Goal: Task Accomplishment & Management: Use online tool/utility

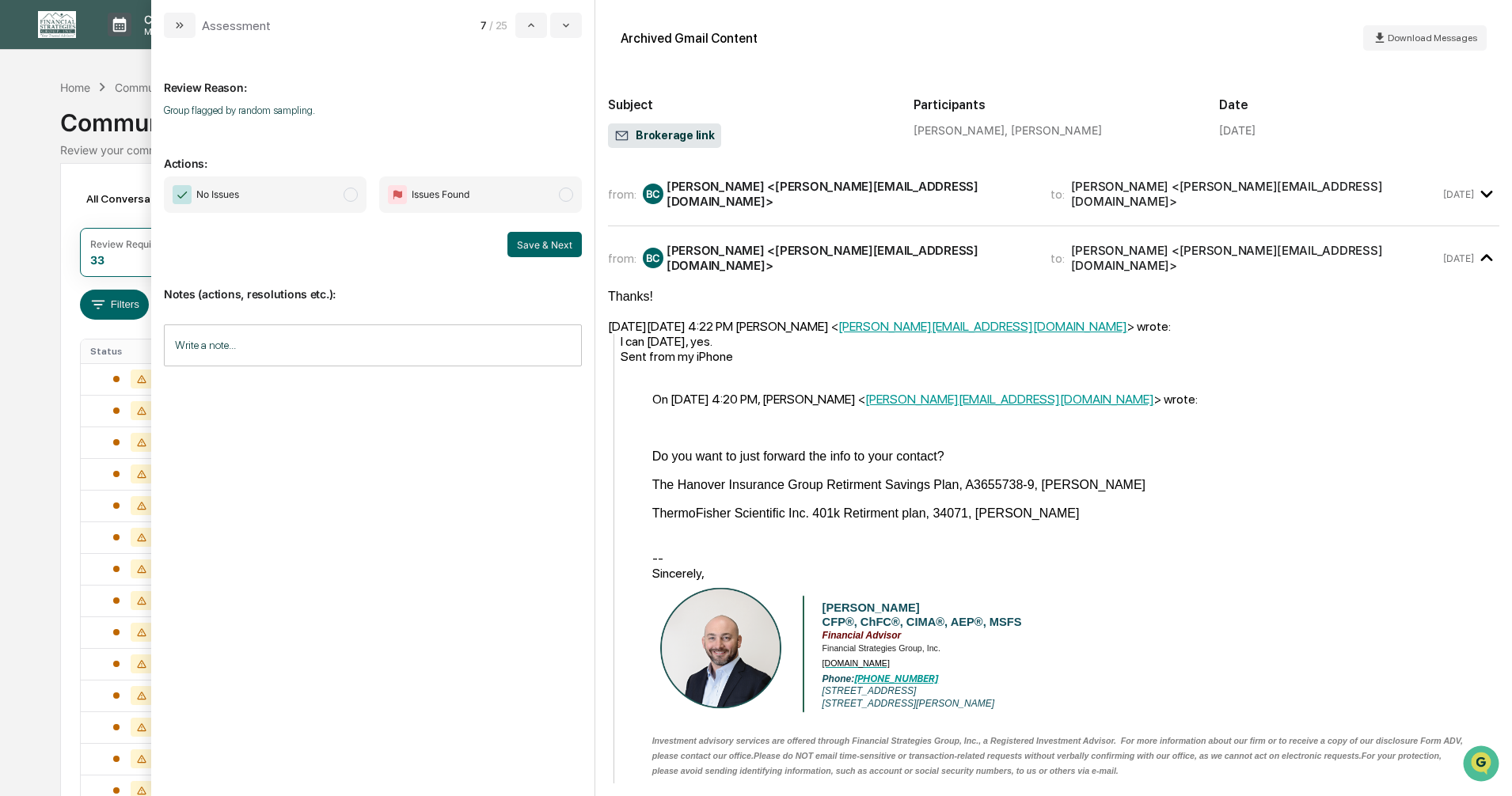
click at [350, 197] on span "modal" at bounding box center [350, 195] width 14 height 14
click at [532, 246] on button "Save & Next" at bounding box center [544, 243] width 75 height 25
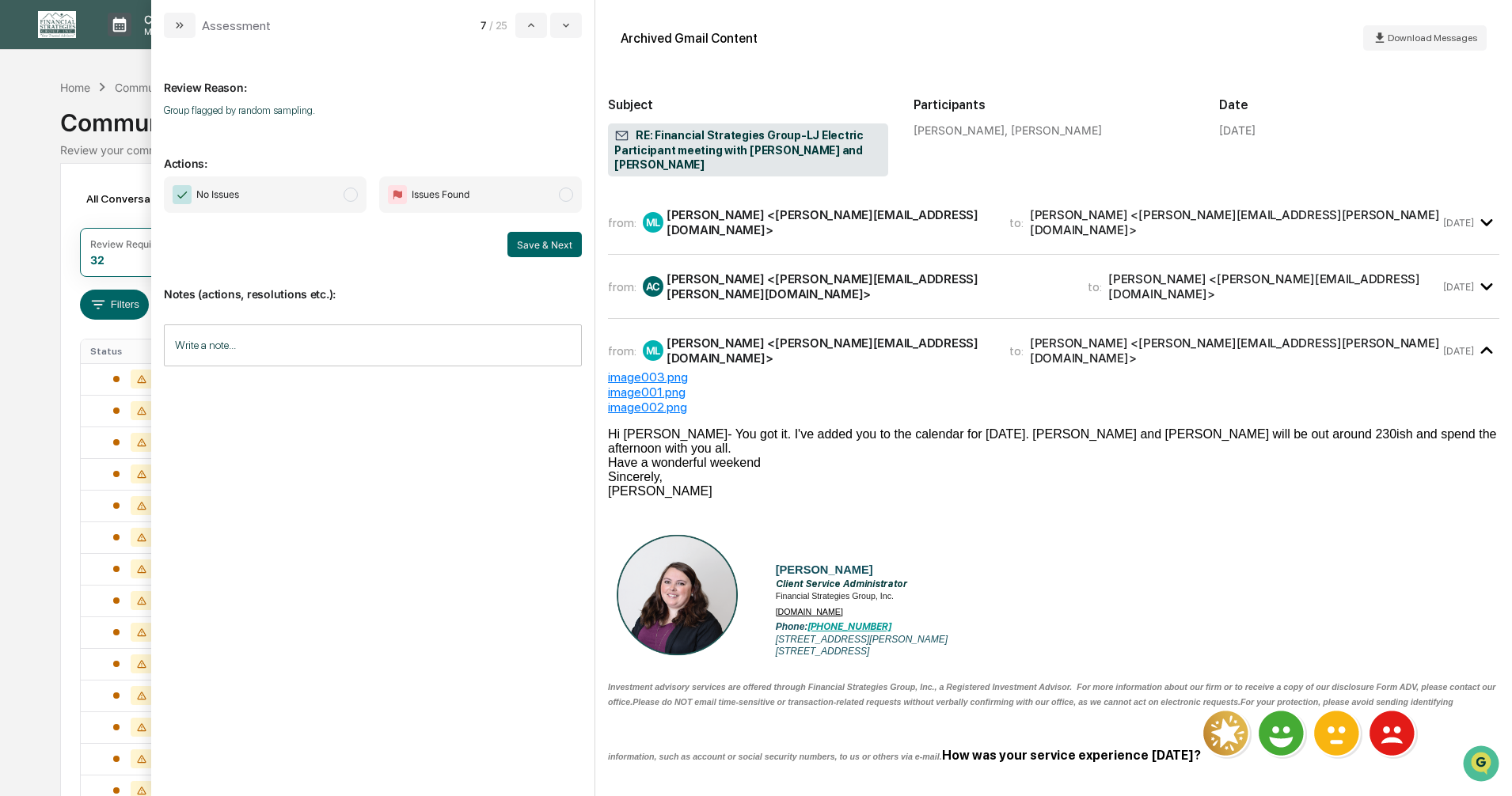
click at [354, 195] on span "modal" at bounding box center [350, 195] width 14 height 14
click at [552, 251] on button "Save & Next" at bounding box center [544, 243] width 75 height 25
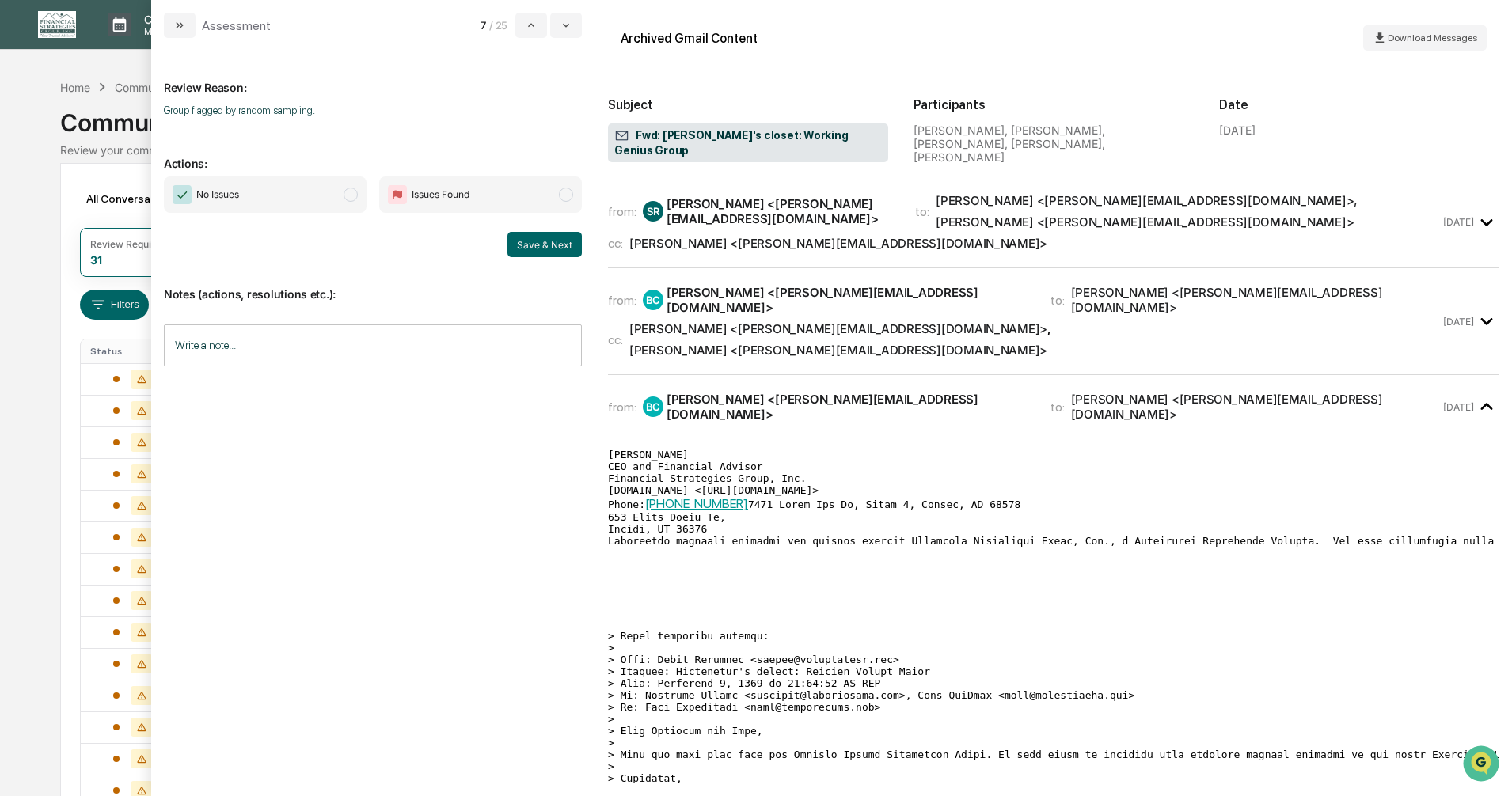
click at [349, 193] on span "modal" at bounding box center [350, 195] width 14 height 14
click at [534, 239] on button "Save & Next" at bounding box center [544, 243] width 75 height 25
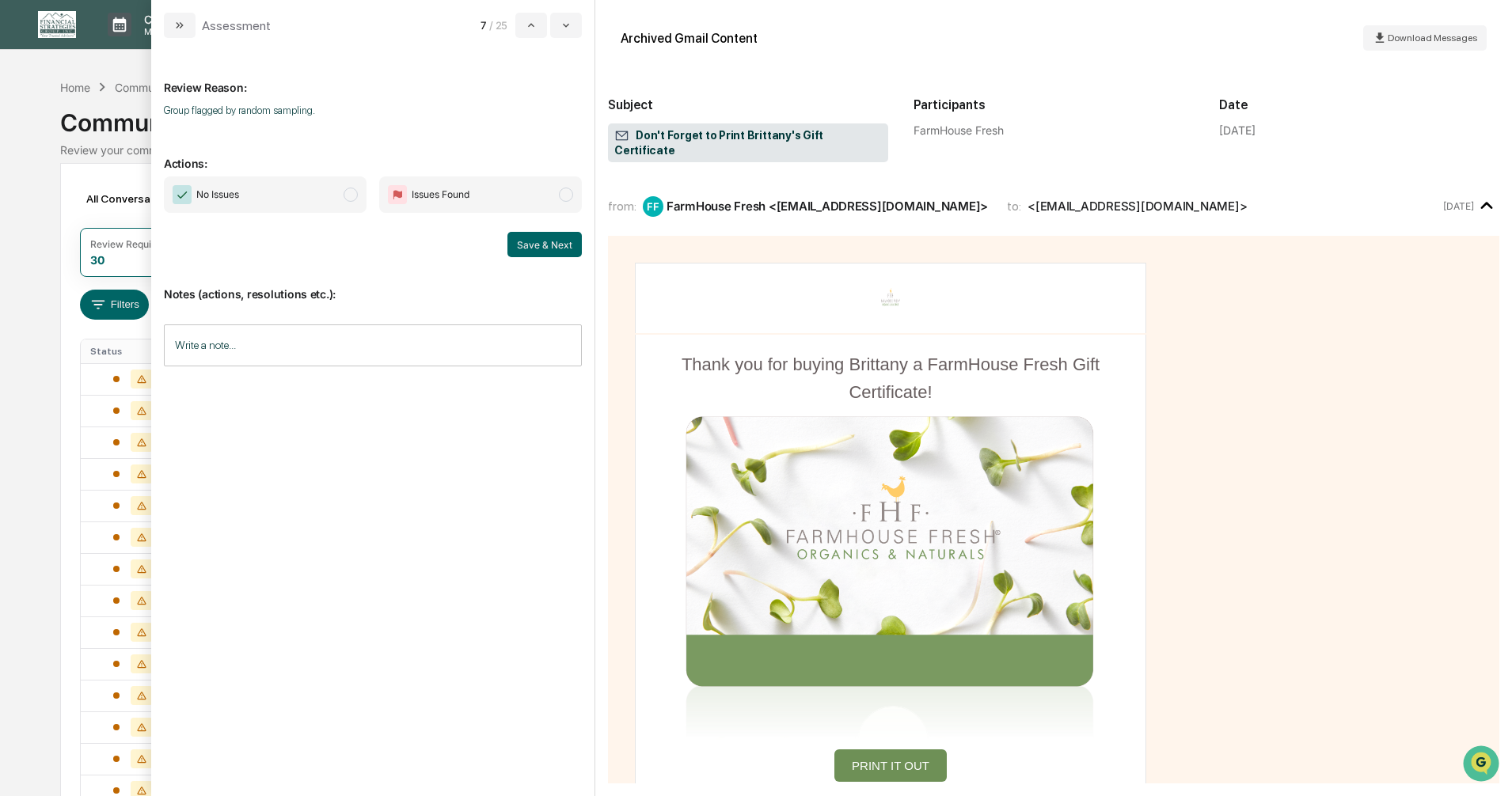
click at [346, 195] on span "modal" at bounding box center [350, 195] width 14 height 14
click at [538, 251] on button "Save & Next" at bounding box center [544, 243] width 75 height 25
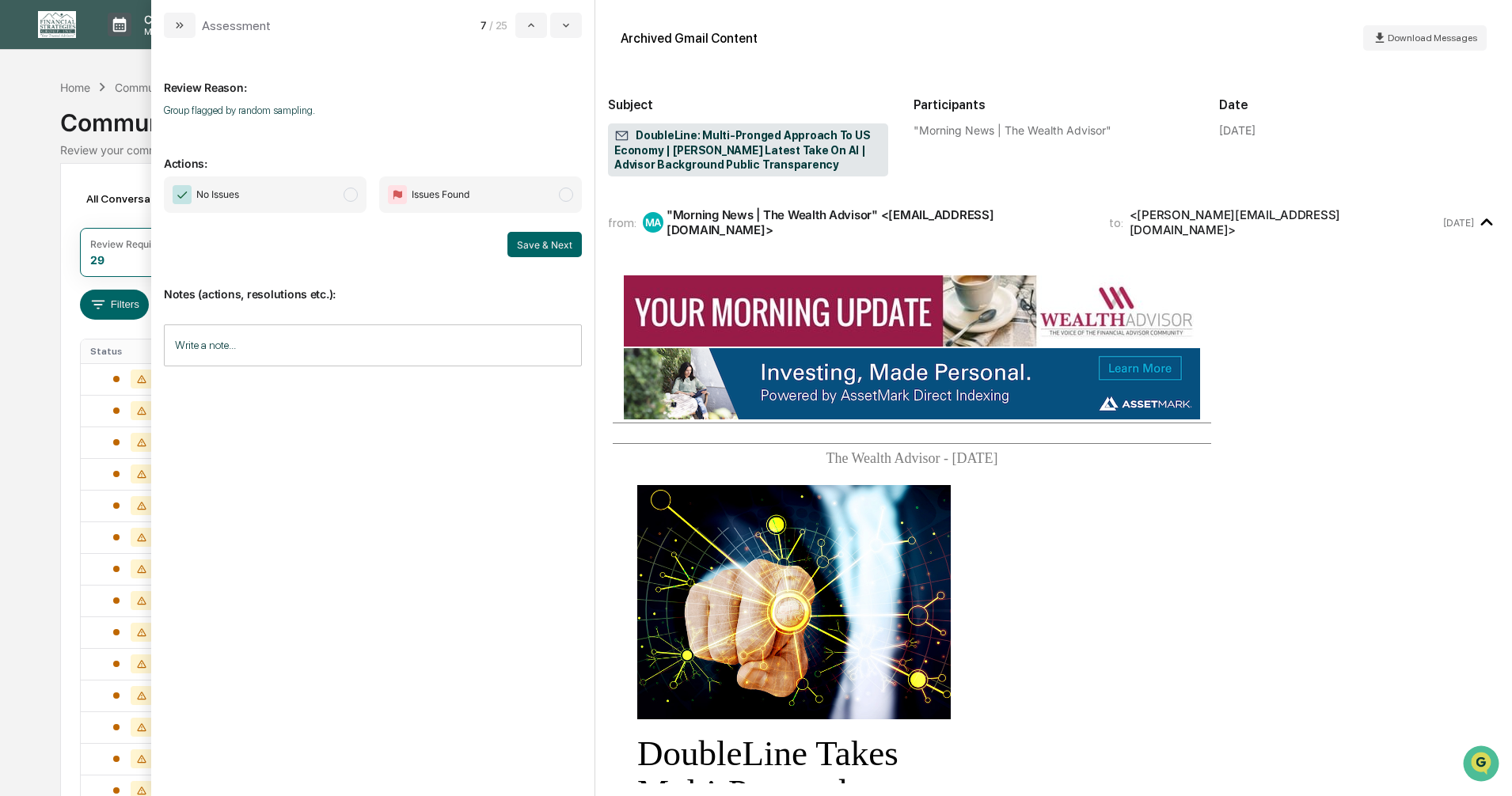
click at [350, 193] on span "modal" at bounding box center [350, 195] width 14 height 14
click at [536, 238] on button "Save & Next" at bounding box center [544, 243] width 75 height 25
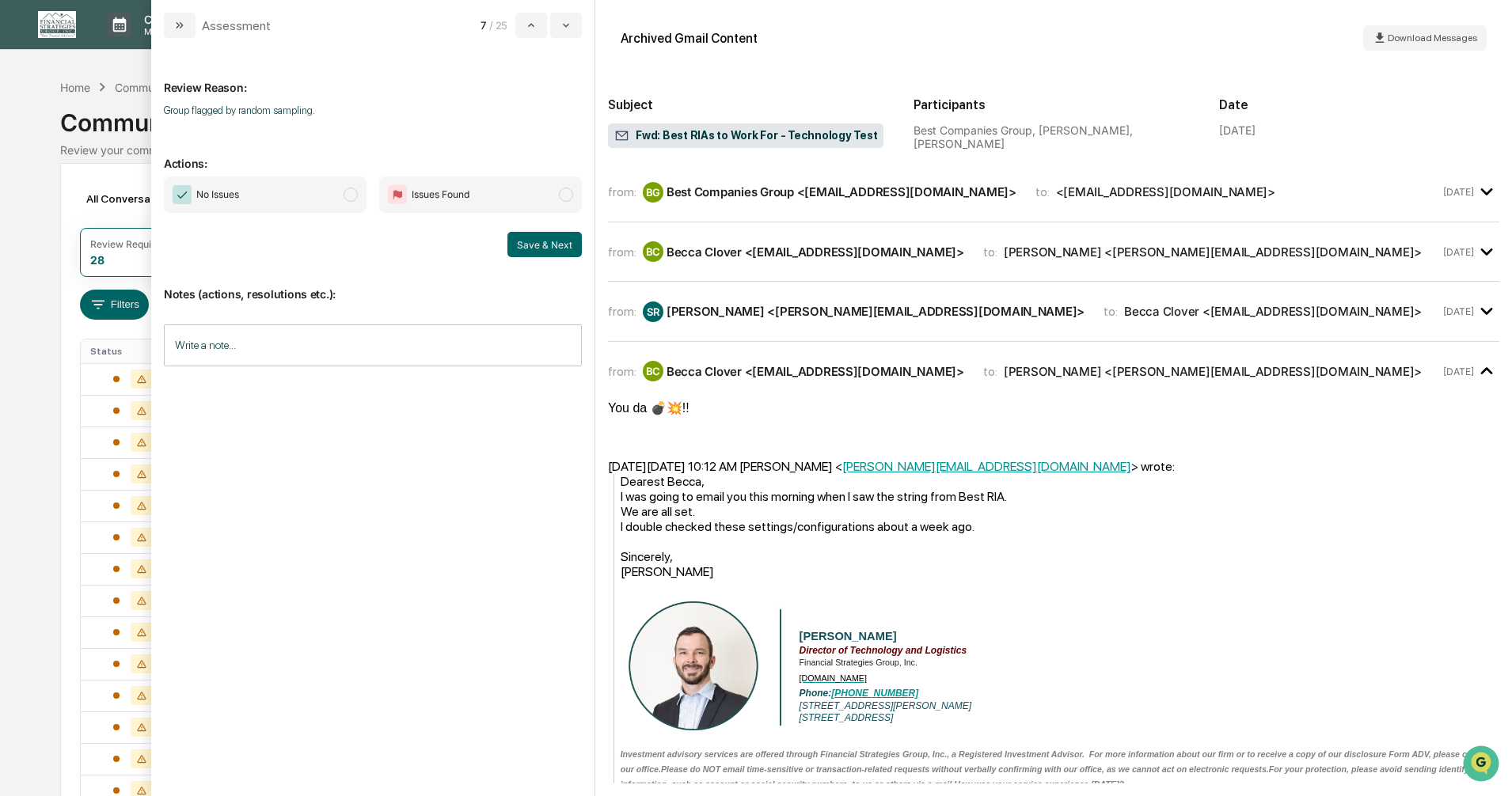
click at [351, 193] on span "modal" at bounding box center [350, 195] width 14 height 14
click at [530, 246] on button "Save & Next" at bounding box center [544, 243] width 75 height 25
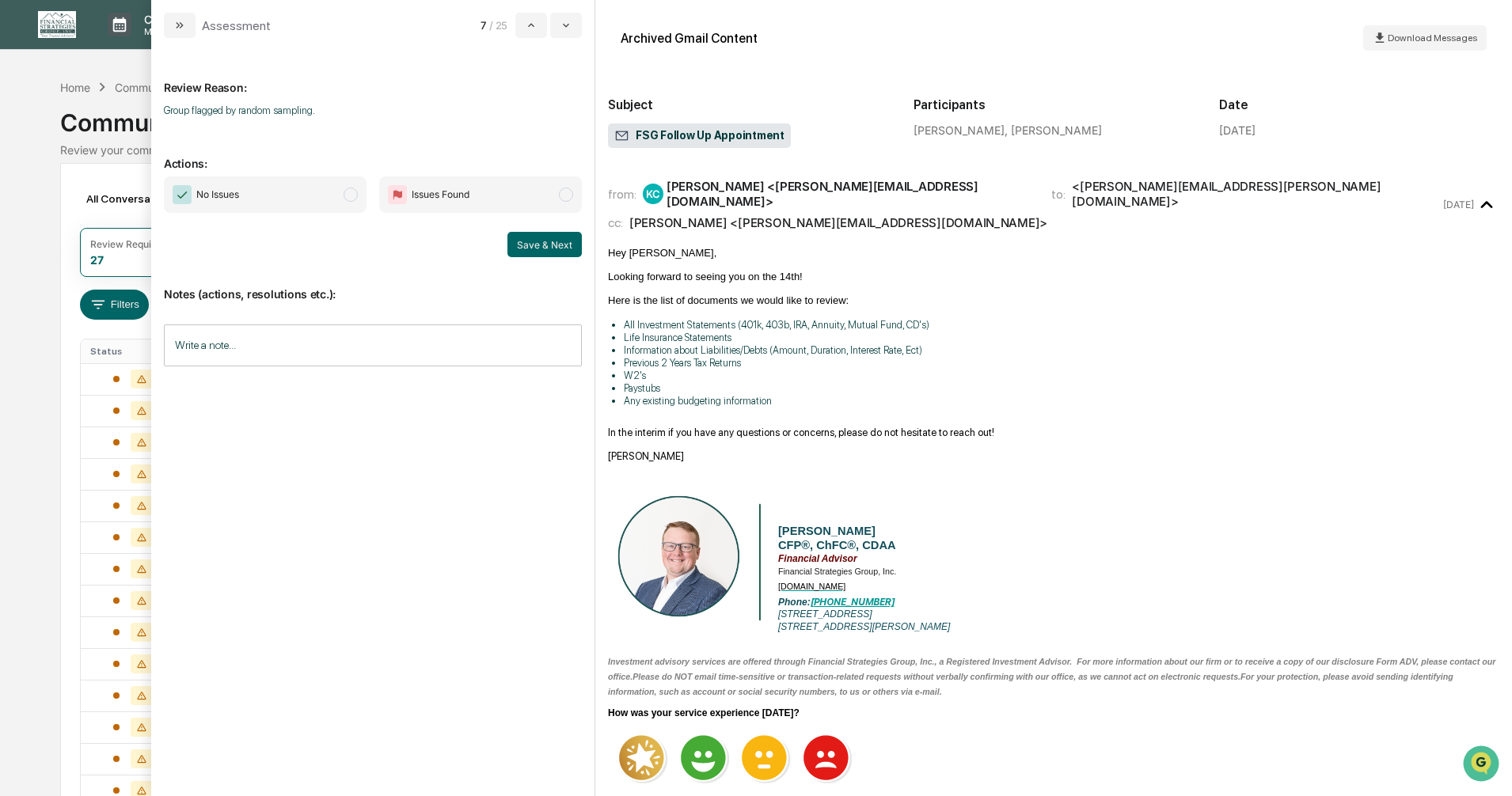
click at [349, 193] on span "modal" at bounding box center [350, 195] width 14 height 14
click at [532, 242] on button "Save & Next" at bounding box center [544, 243] width 75 height 25
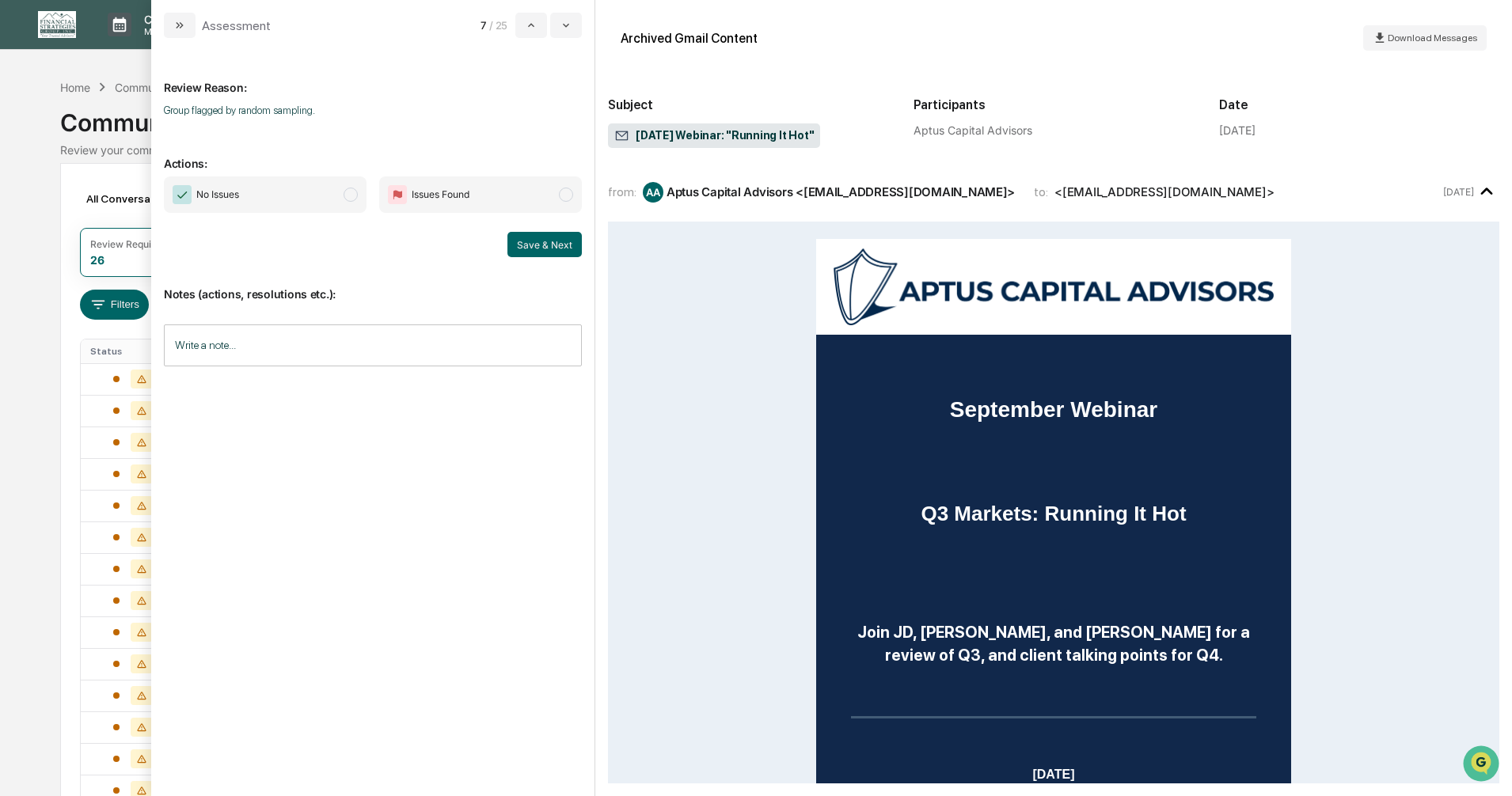
click at [350, 194] on span "modal" at bounding box center [350, 195] width 14 height 14
click at [552, 245] on button "Save & Next" at bounding box center [544, 243] width 75 height 25
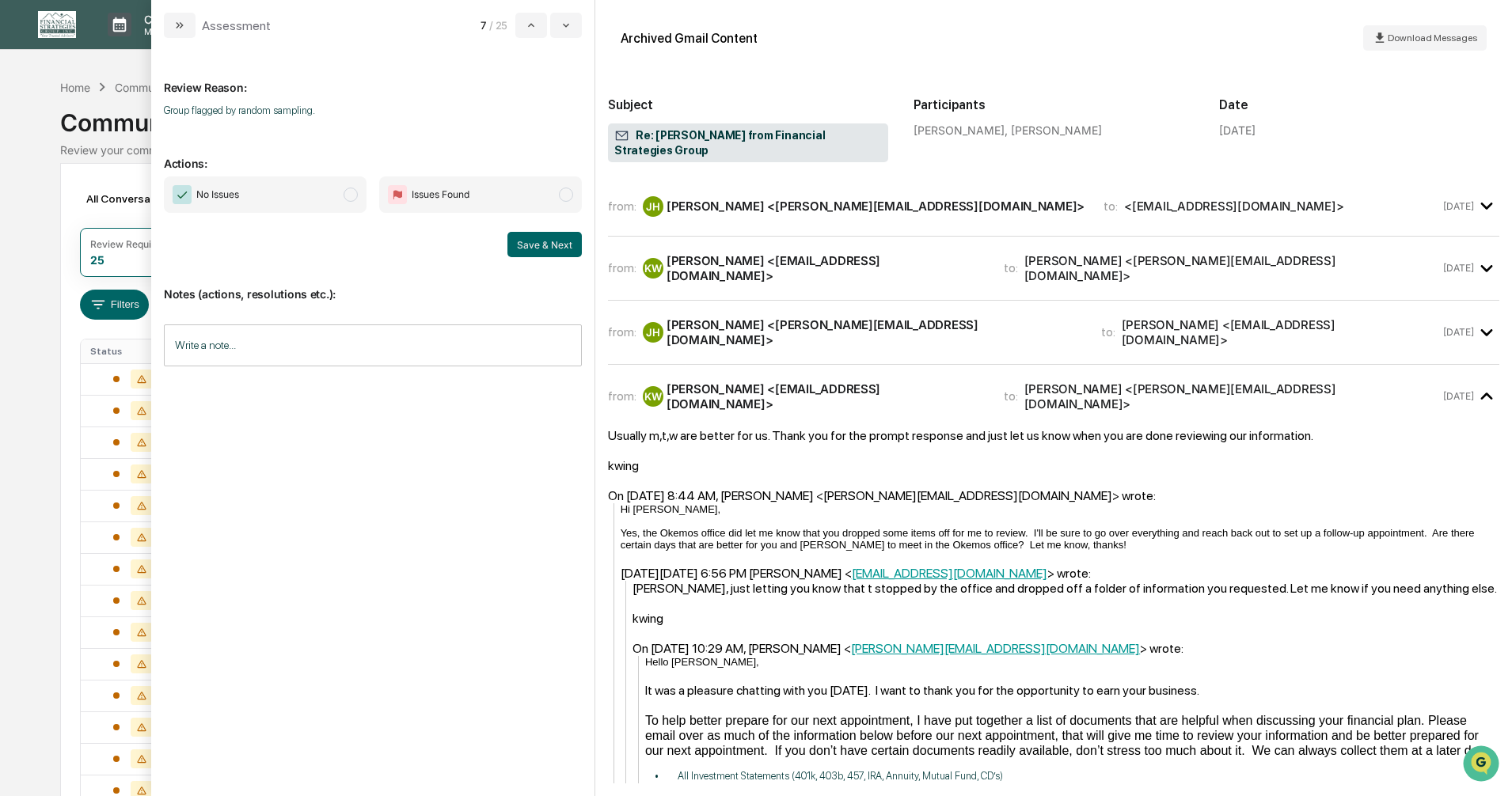
click at [352, 193] on span "modal" at bounding box center [350, 195] width 14 height 14
click at [534, 248] on button "Save & Next" at bounding box center [544, 243] width 75 height 25
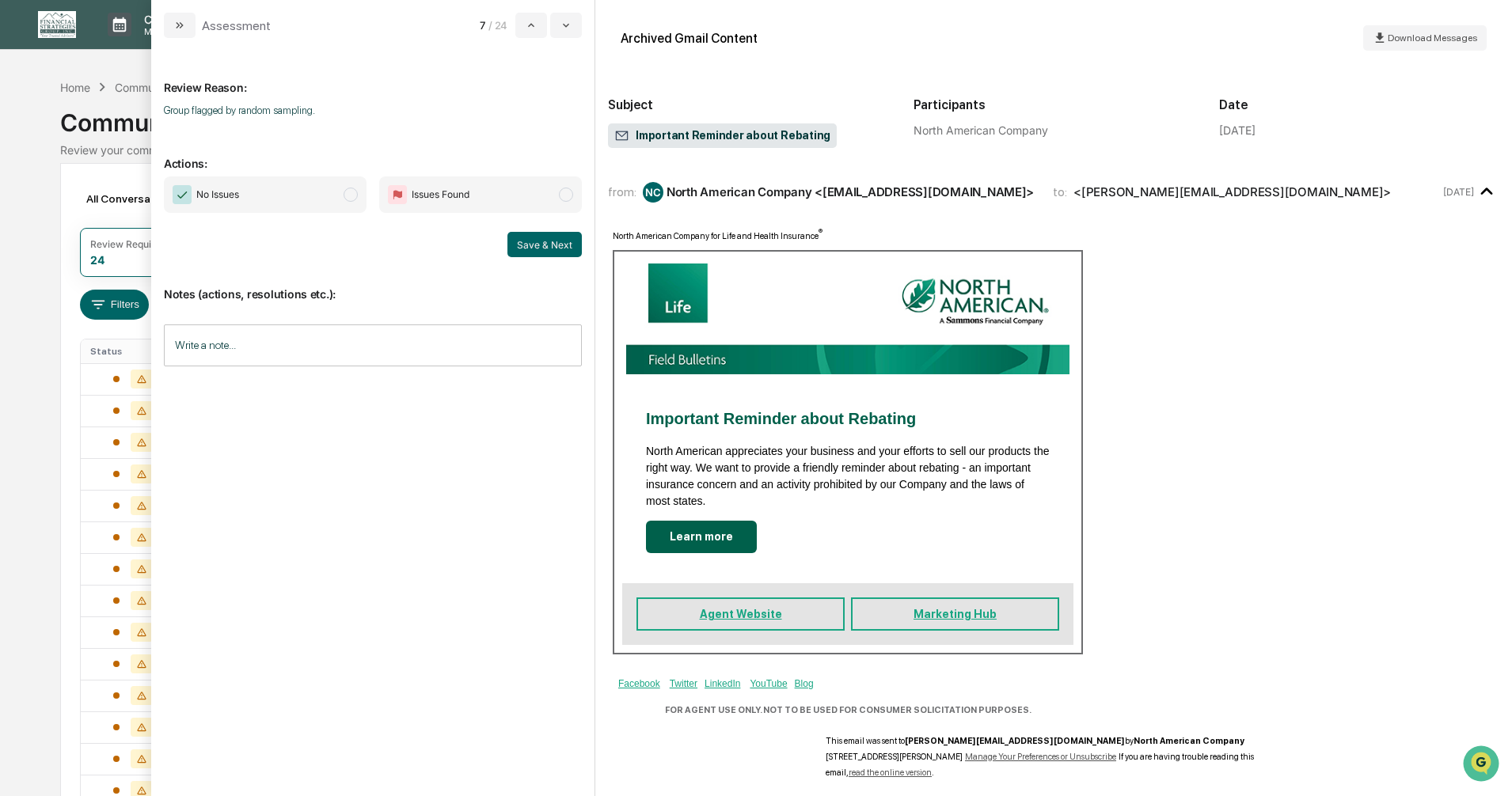
click at [350, 193] on span "modal" at bounding box center [350, 195] width 14 height 14
click at [531, 238] on button "Save & Next" at bounding box center [544, 243] width 75 height 25
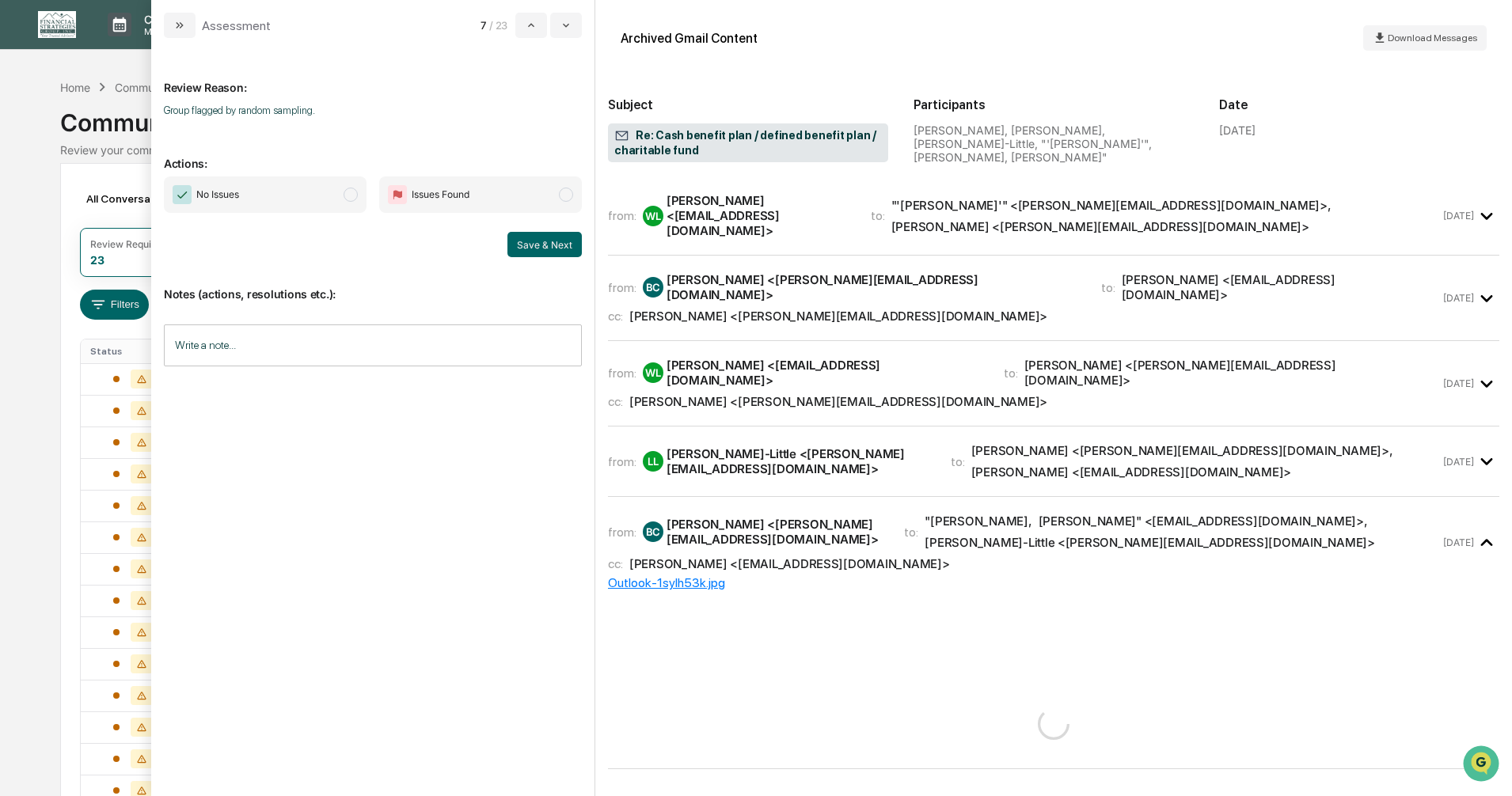
click at [347, 196] on span "modal" at bounding box center [350, 195] width 14 height 14
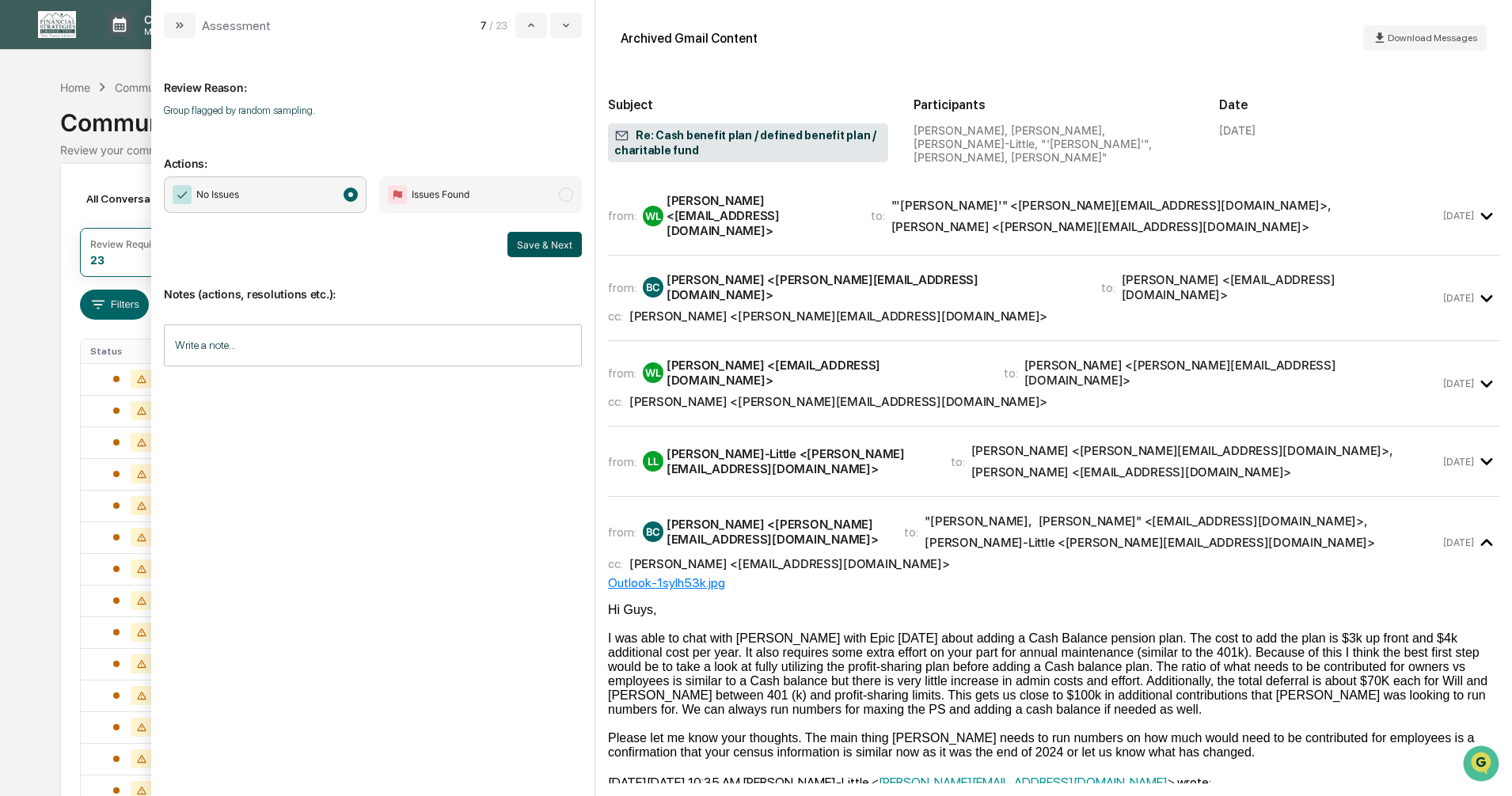
click at [541, 241] on button "Save & Next" at bounding box center [544, 243] width 75 height 25
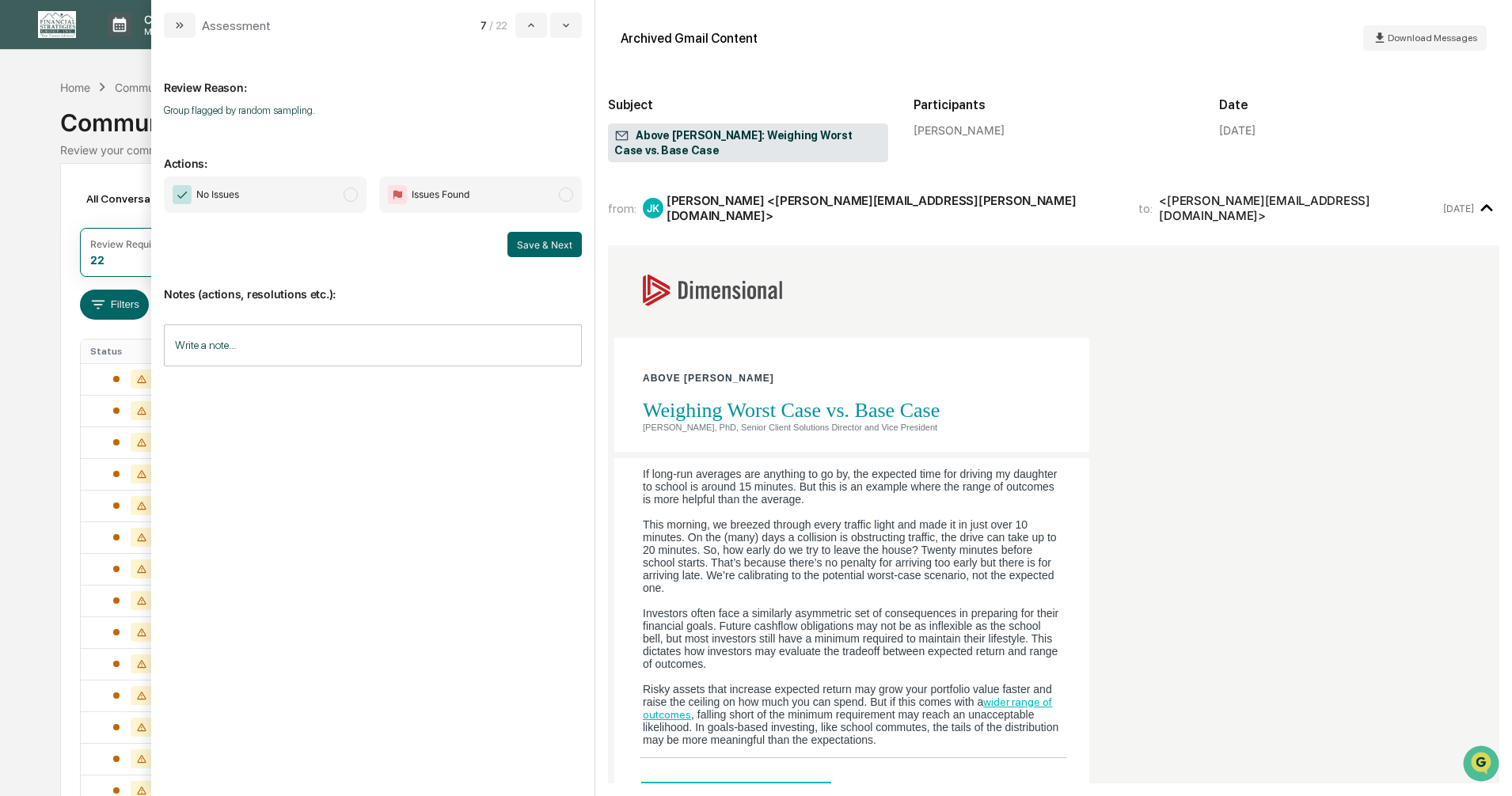
click at [352, 197] on span "modal" at bounding box center [350, 195] width 14 height 14
click at [530, 238] on button "Save & Next" at bounding box center [544, 243] width 75 height 25
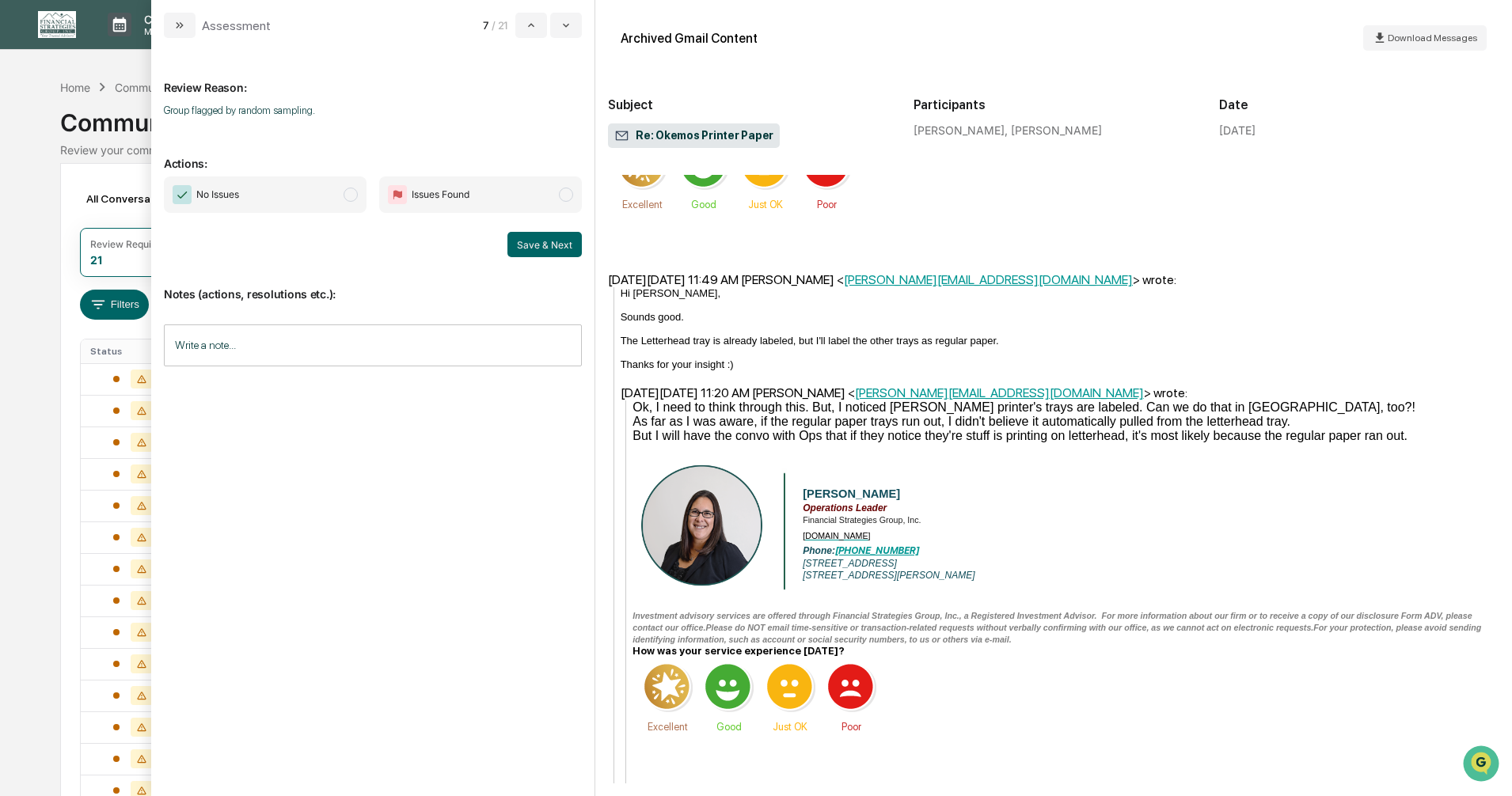
scroll to position [554, 0]
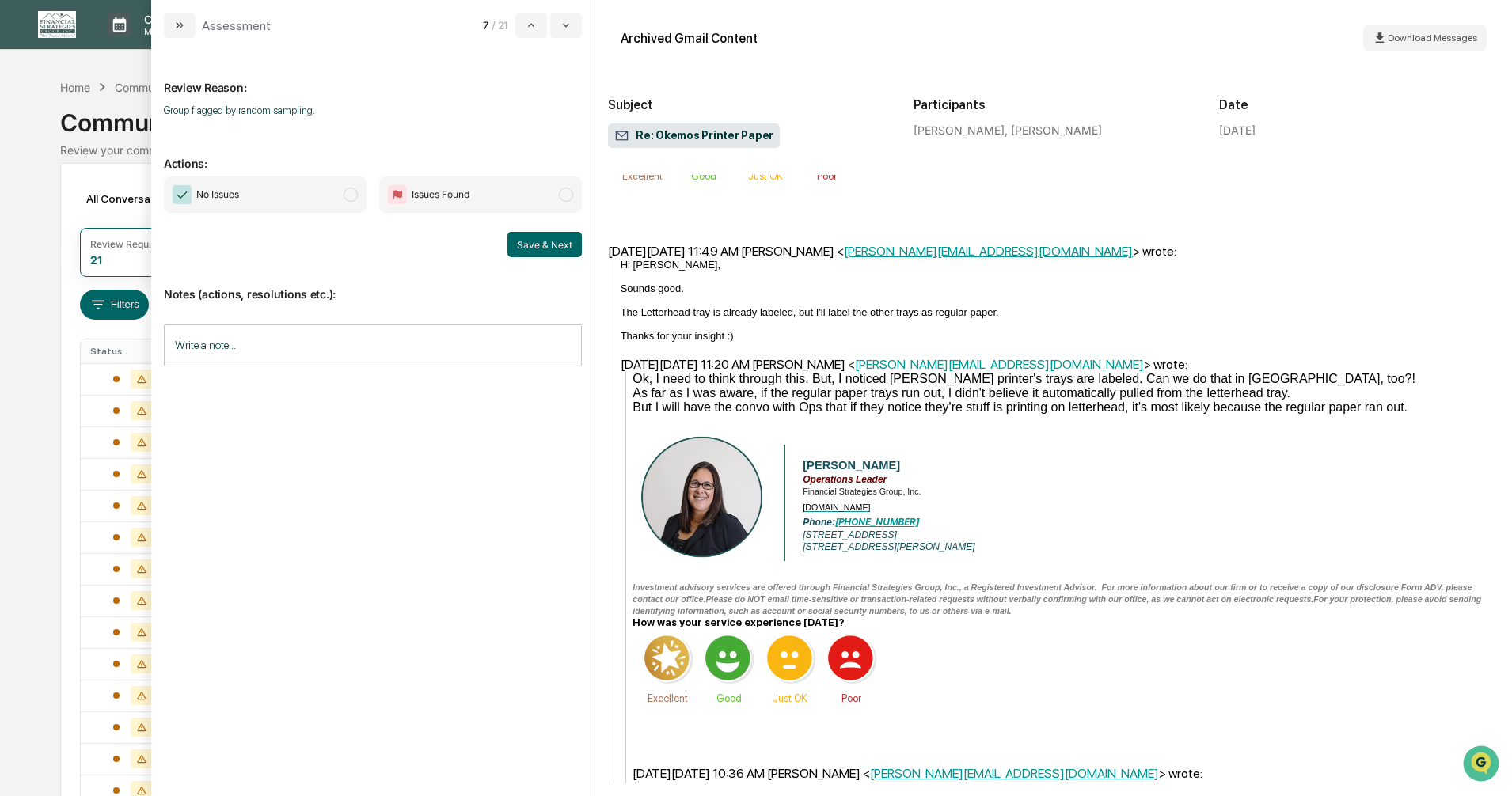
click at [345, 196] on span "modal" at bounding box center [350, 195] width 14 height 14
click at [539, 242] on button "Save & Next" at bounding box center [544, 243] width 75 height 25
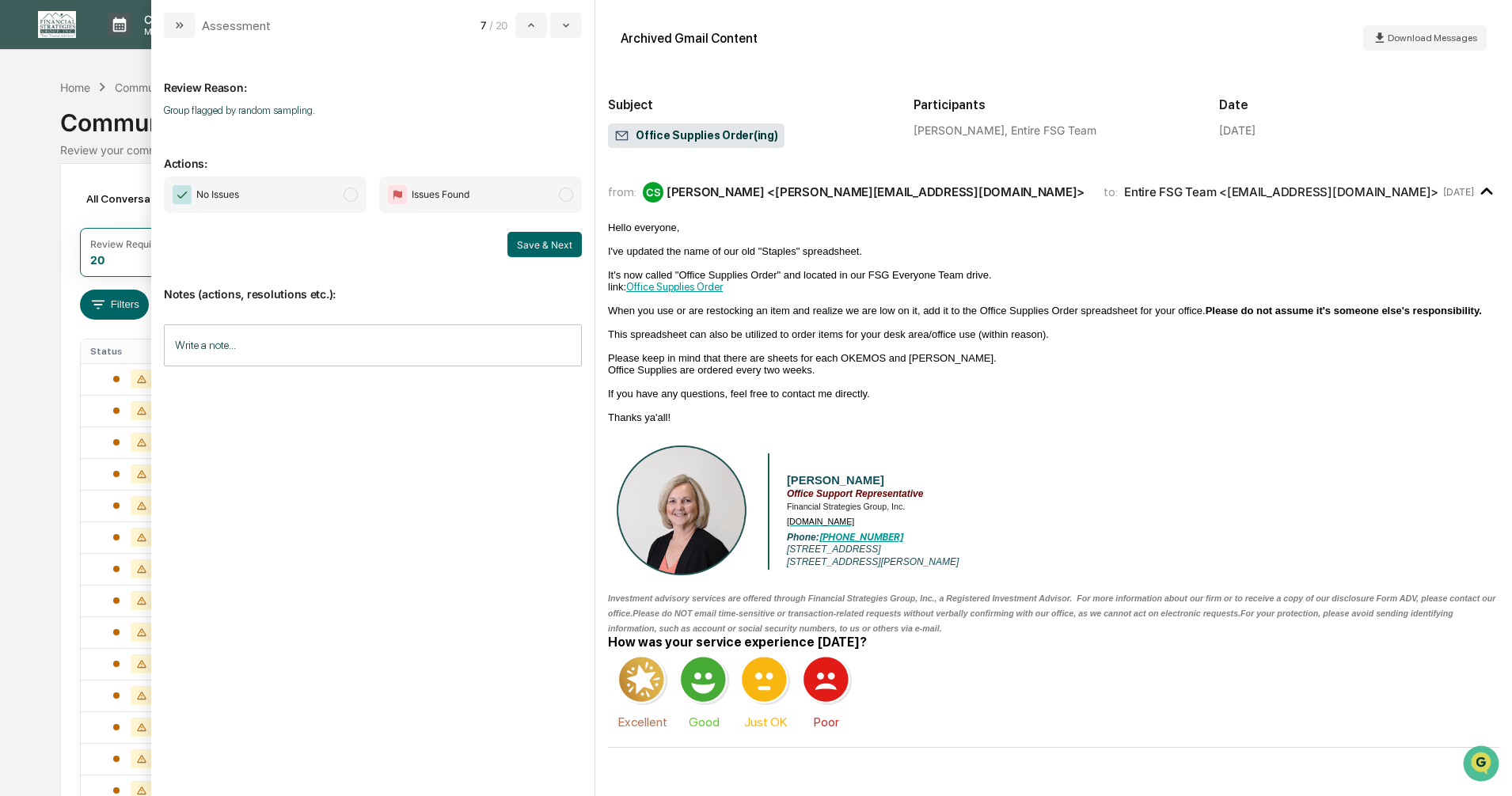
click at [353, 193] on span "modal" at bounding box center [350, 195] width 14 height 14
click at [537, 248] on button "Save & Next" at bounding box center [544, 243] width 75 height 25
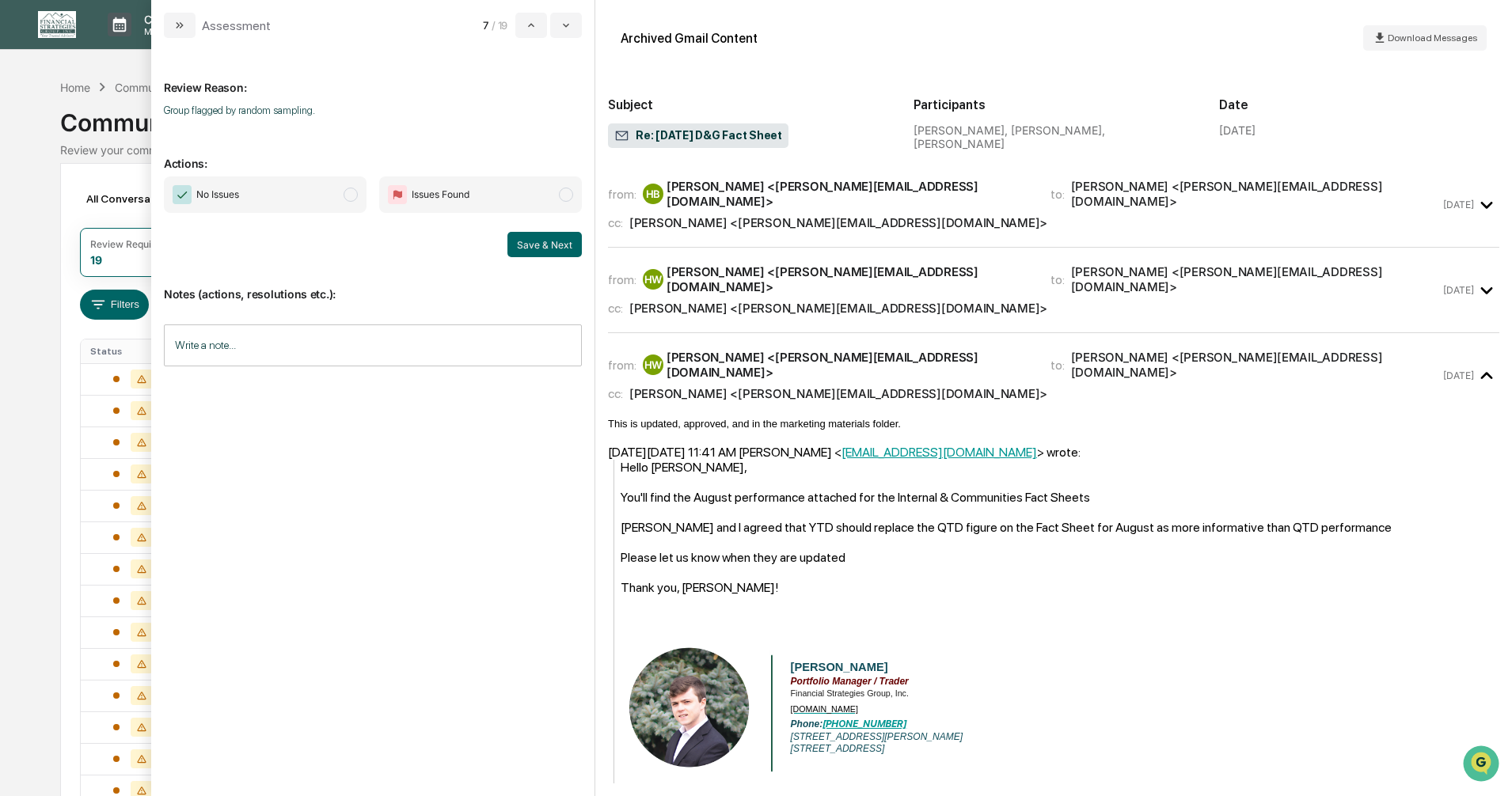
click at [350, 196] on span "modal" at bounding box center [350, 195] width 14 height 14
click at [565, 248] on button "Save & Next" at bounding box center [544, 243] width 75 height 25
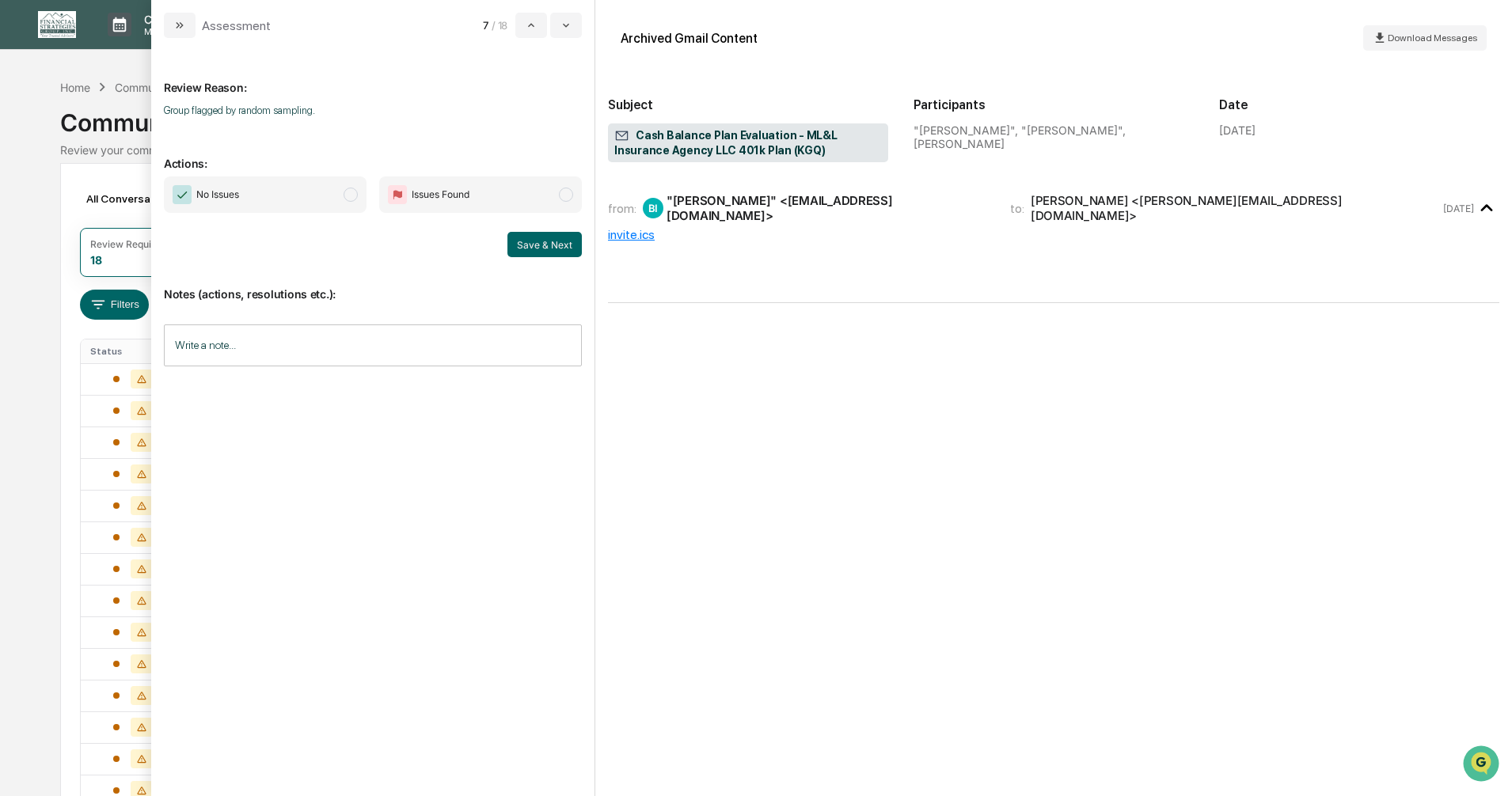
click at [350, 195] on span "modal" at bounding box center [350, 195] width 14 height 14
click at [541, 240] on button "Save & Next" at bounding box center [544, 243] width 75 height 25
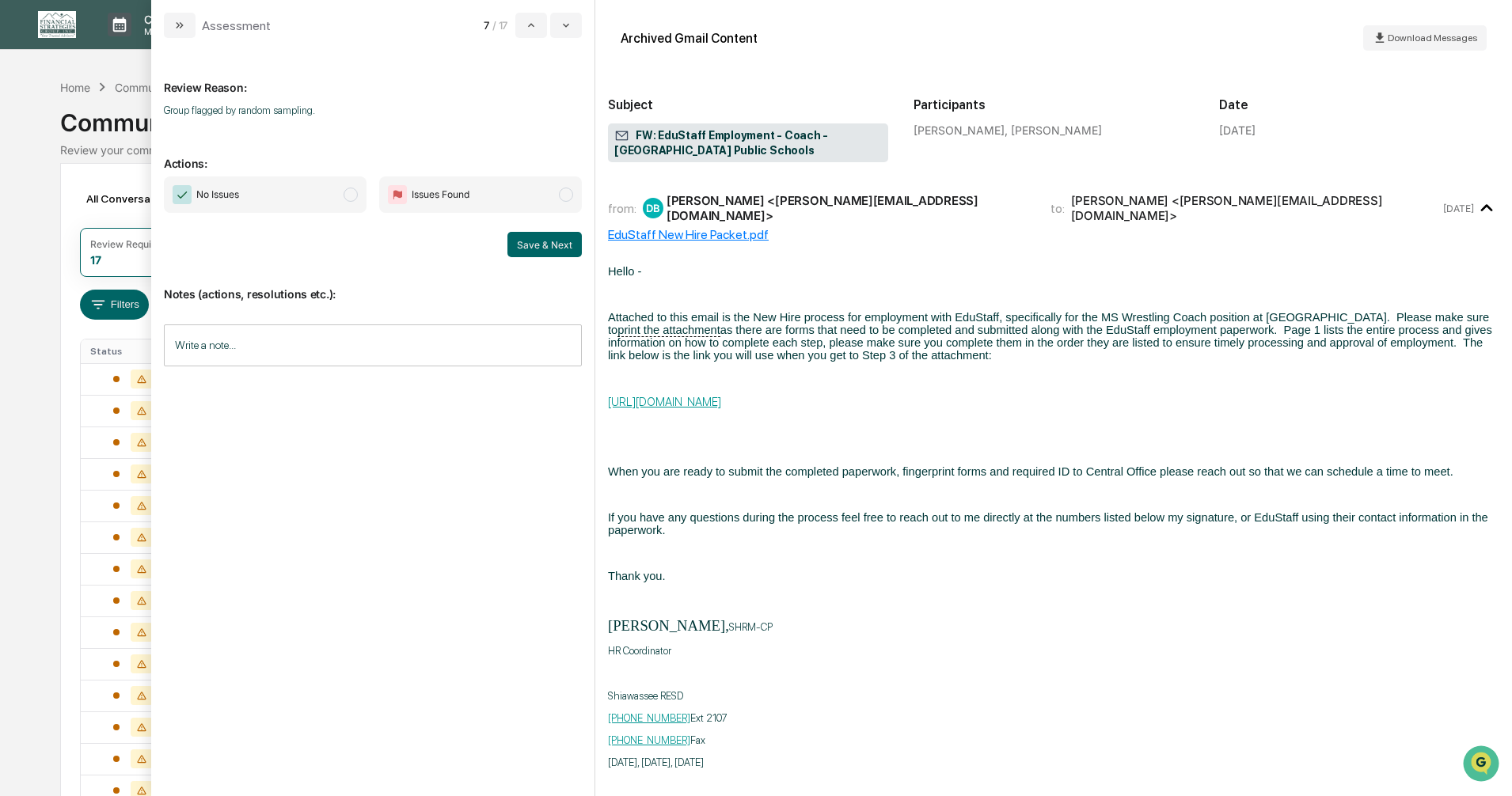
click at [348, 194] on span "modal" at bounding box center [350, 195] width 14 height 14
click at [541, 242] on button "Save & Next" at bounding box center [544, 243] width 75 height 25
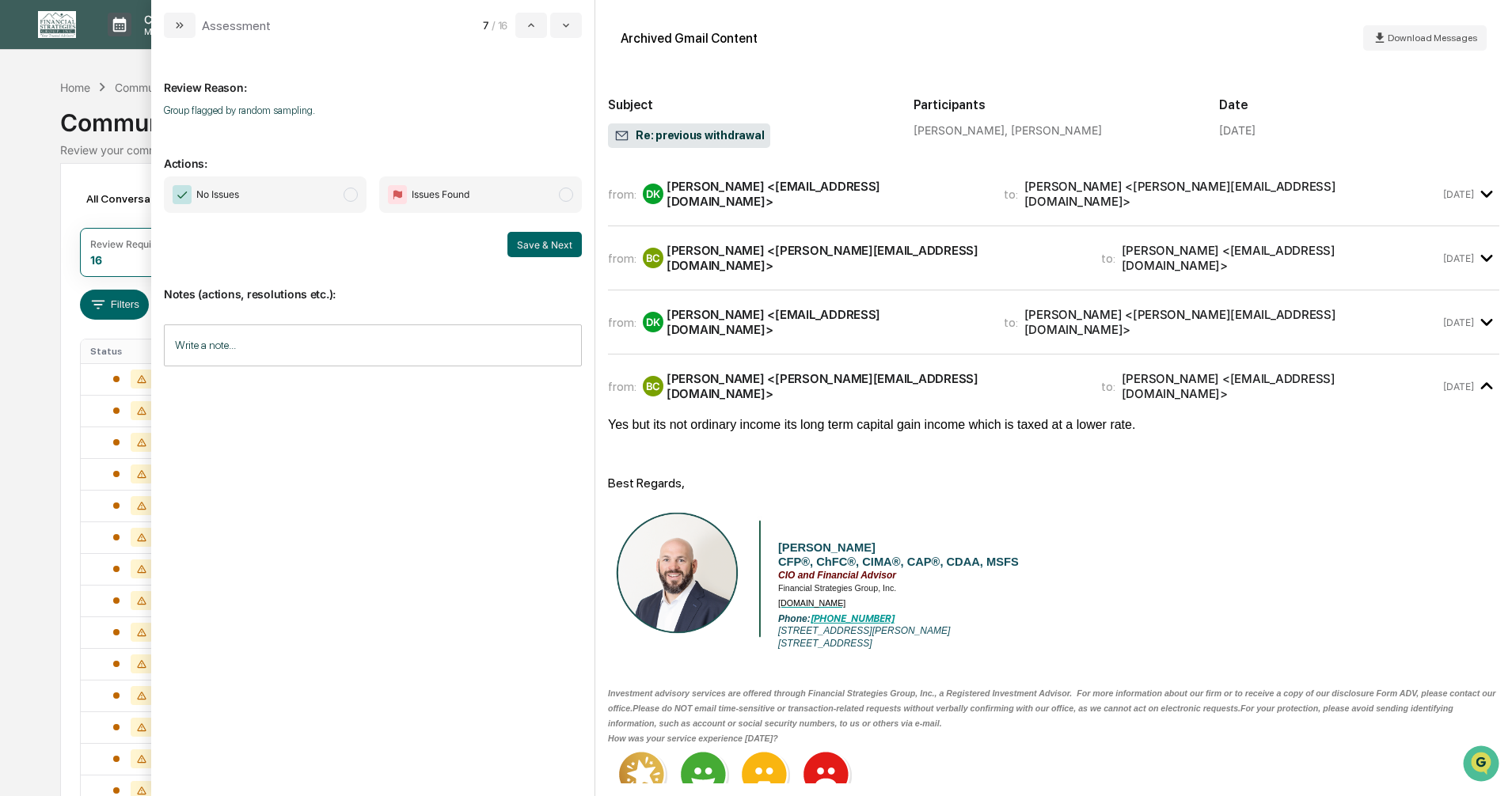
click at [350, 196] on span "modal" at bounding box center [350, 195] width 14 height 14
click at [532, 245] on button "Save & Next" at bounding box center [544, 243] width 75 height 25
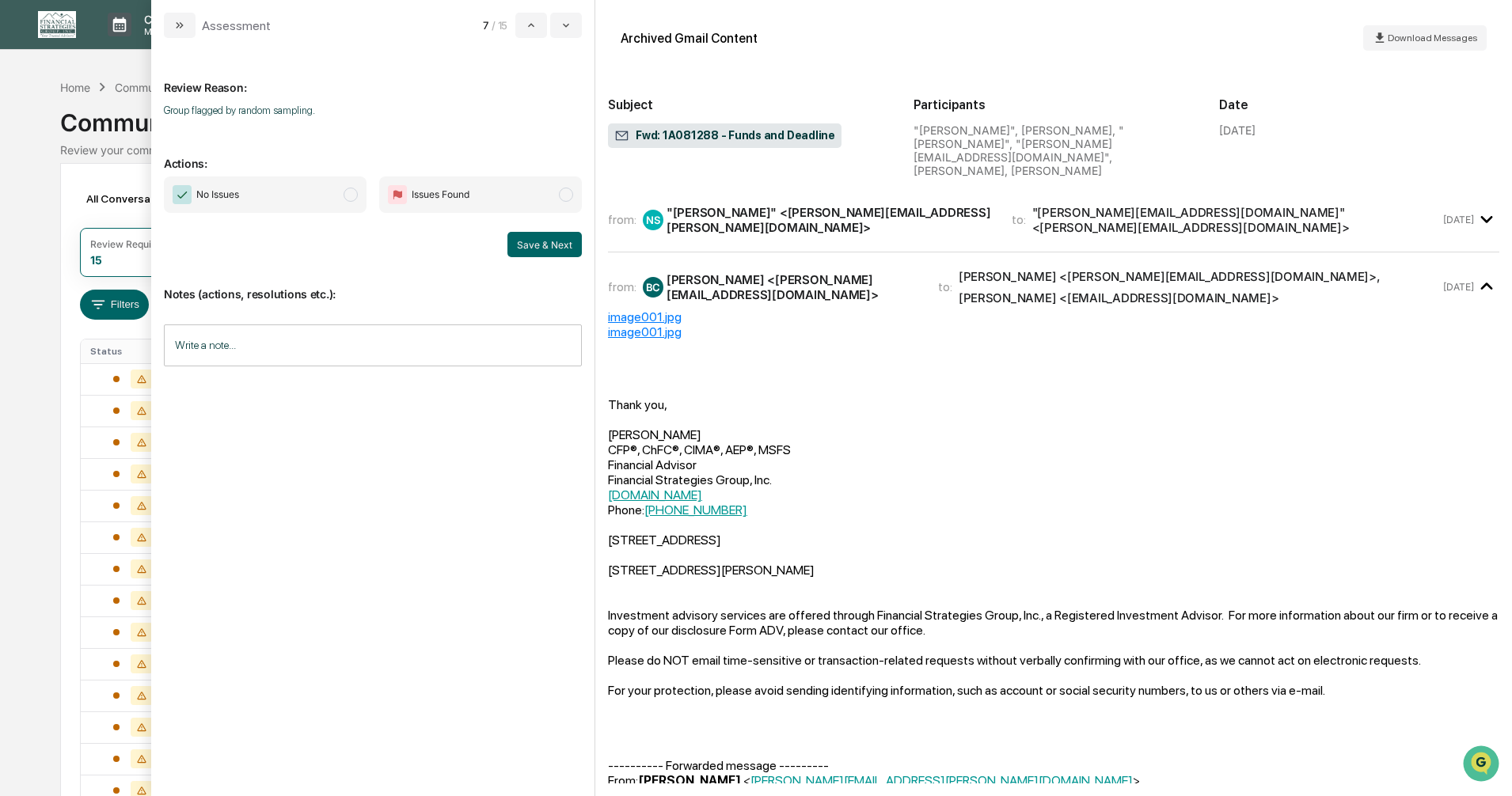
click at [354, 195] on span "modal" at bounding box center [350, 195] width 14 height 14
click at [537, 243] on button "Save & Next" at bounding box center [544, 243] width 75 height 25
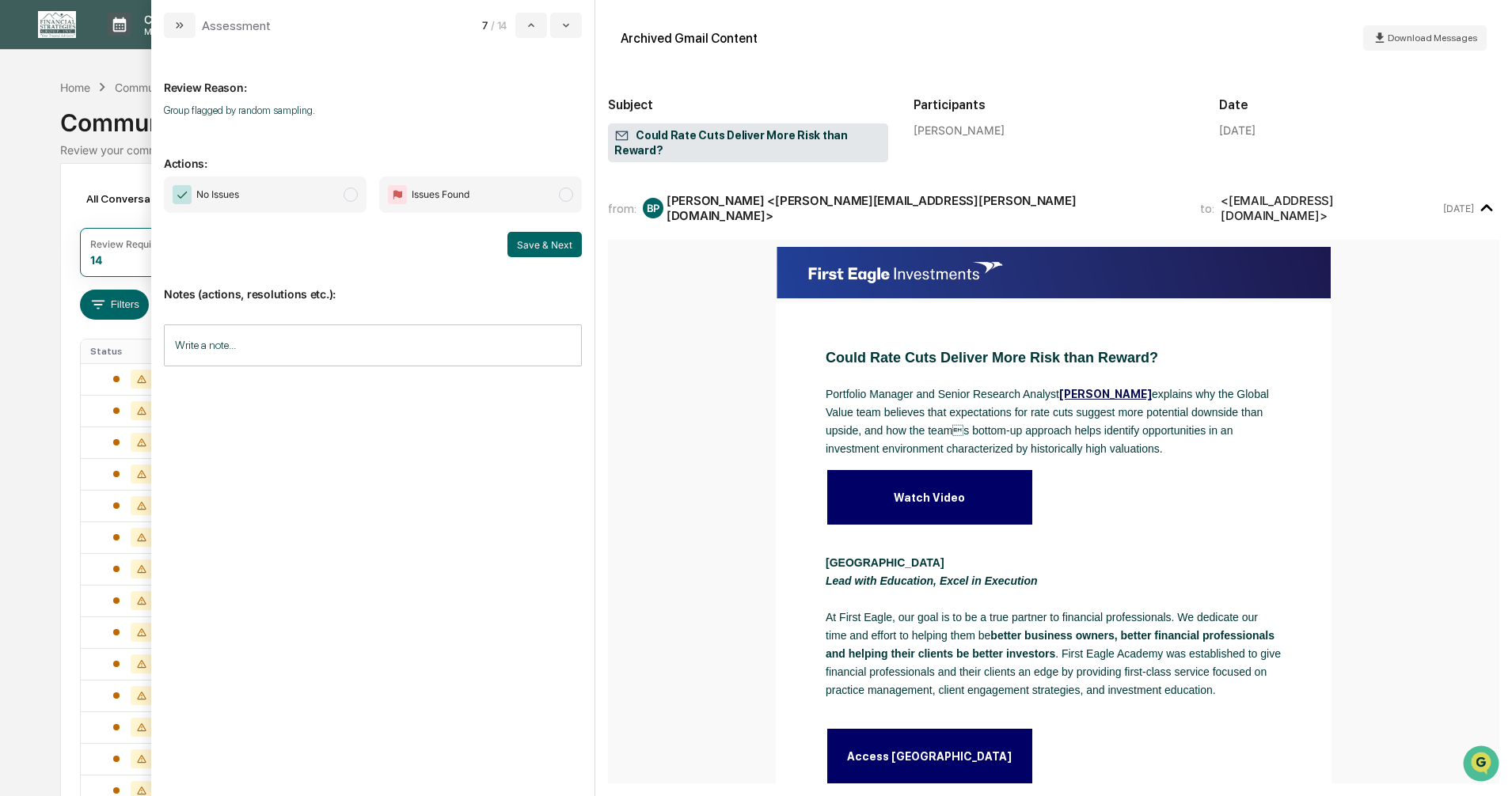
click at [345, 194] on span "modal" at bounding box center [350, 195] width 14 height 14
click at [515, 239] on button "Save & Next" at bounding box center [544, 243] width 75 height 25
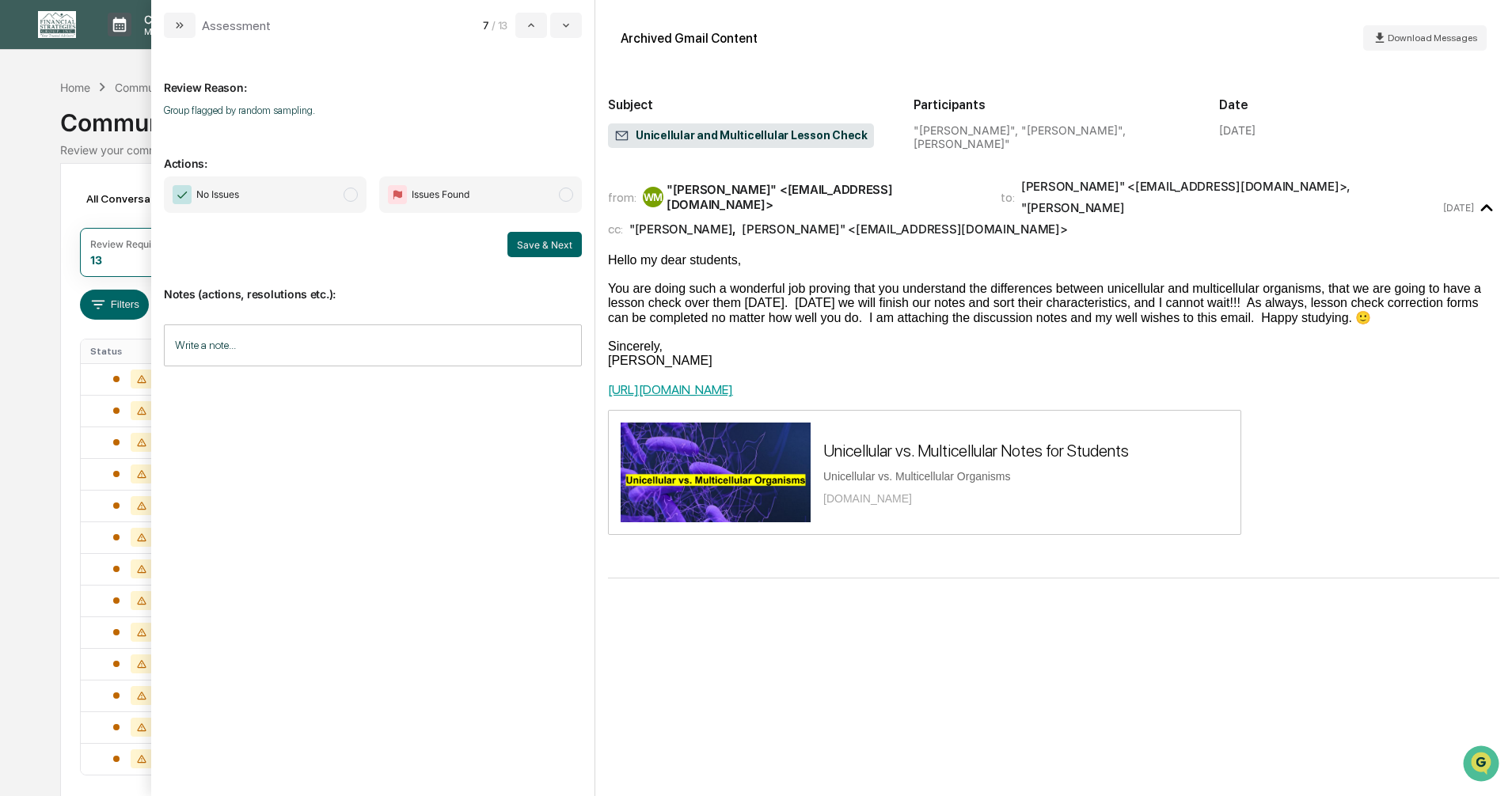
click at [348, 197] on span "modal" at bounding box center [350, 195] width 14 height 14
click at [530, 245] on button "Save & Next" at bounding box center [544, 243] width 75 height 25
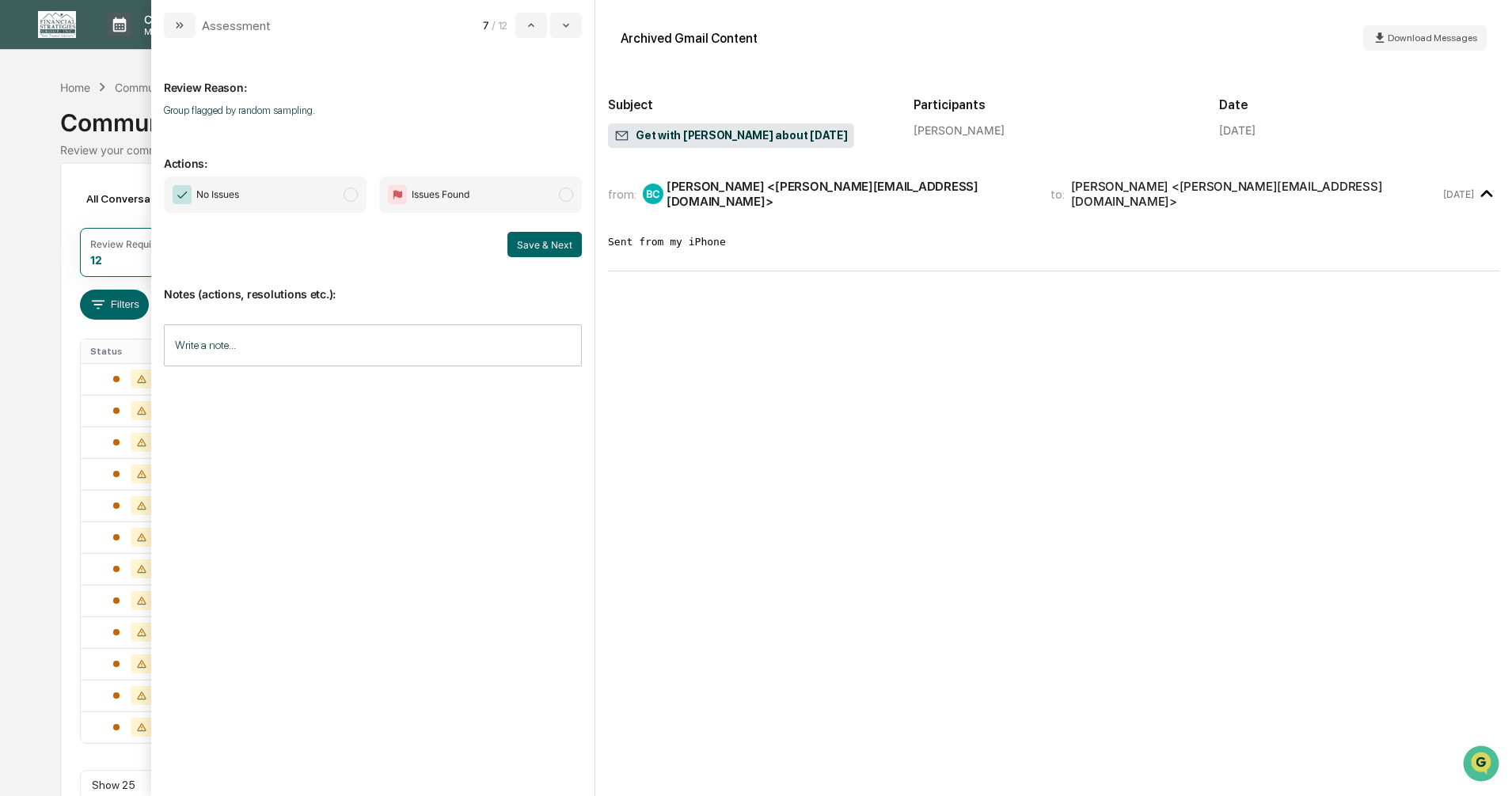
click at [346, 193] on span "modal" at bounding box center [350, 195] width 14 height 14
click at [523, 242] on button "Save & Next" at bounding box center [544, 243] width 75 height 25
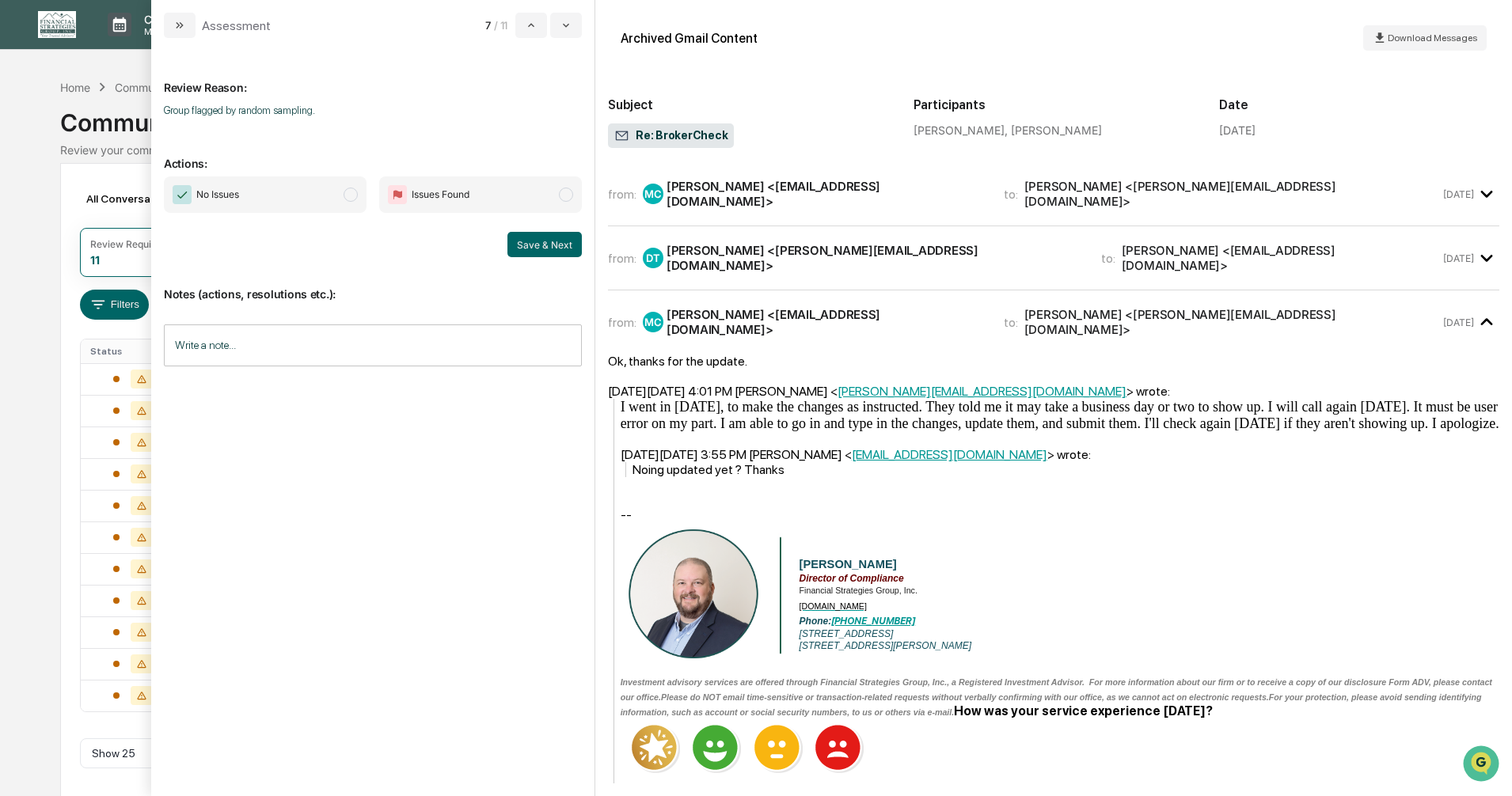
click at [346, 197] on span "modal" at bounding box center [350, 195] width 14 height 14
click at [503, 248] on div "Save & Next" at bounding box center [372, 243] width 418 height 25
click at [529, 247] on button "Save & Next" at bounding box center [544, 243] width 75 height 25
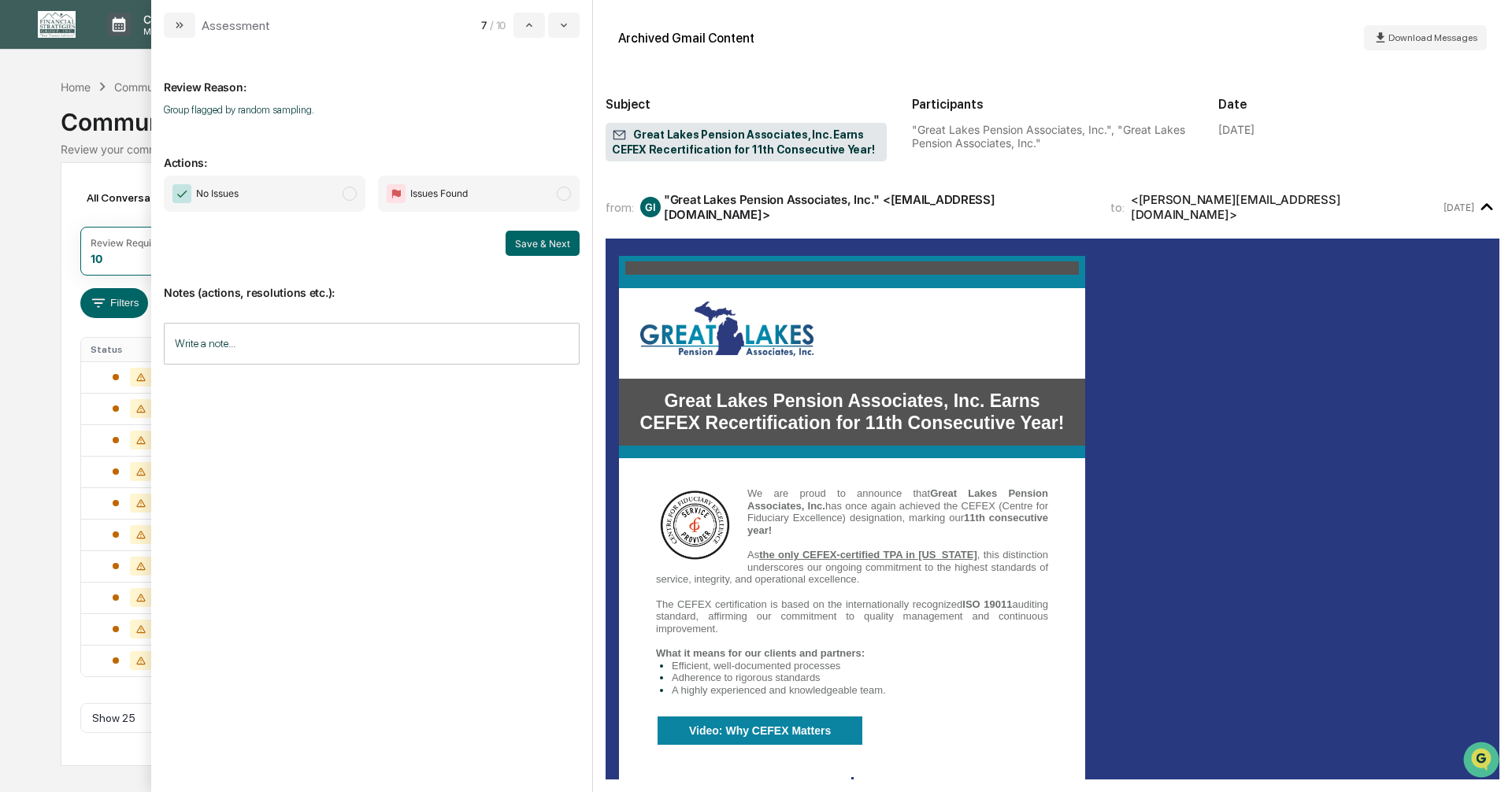
click at [352, 196] on span "modal" at bounding box center [349, 194] width 14 height 14
click at [561, 245] on button "Save & Next" at bounding box center [542, 242] width 74 height 25
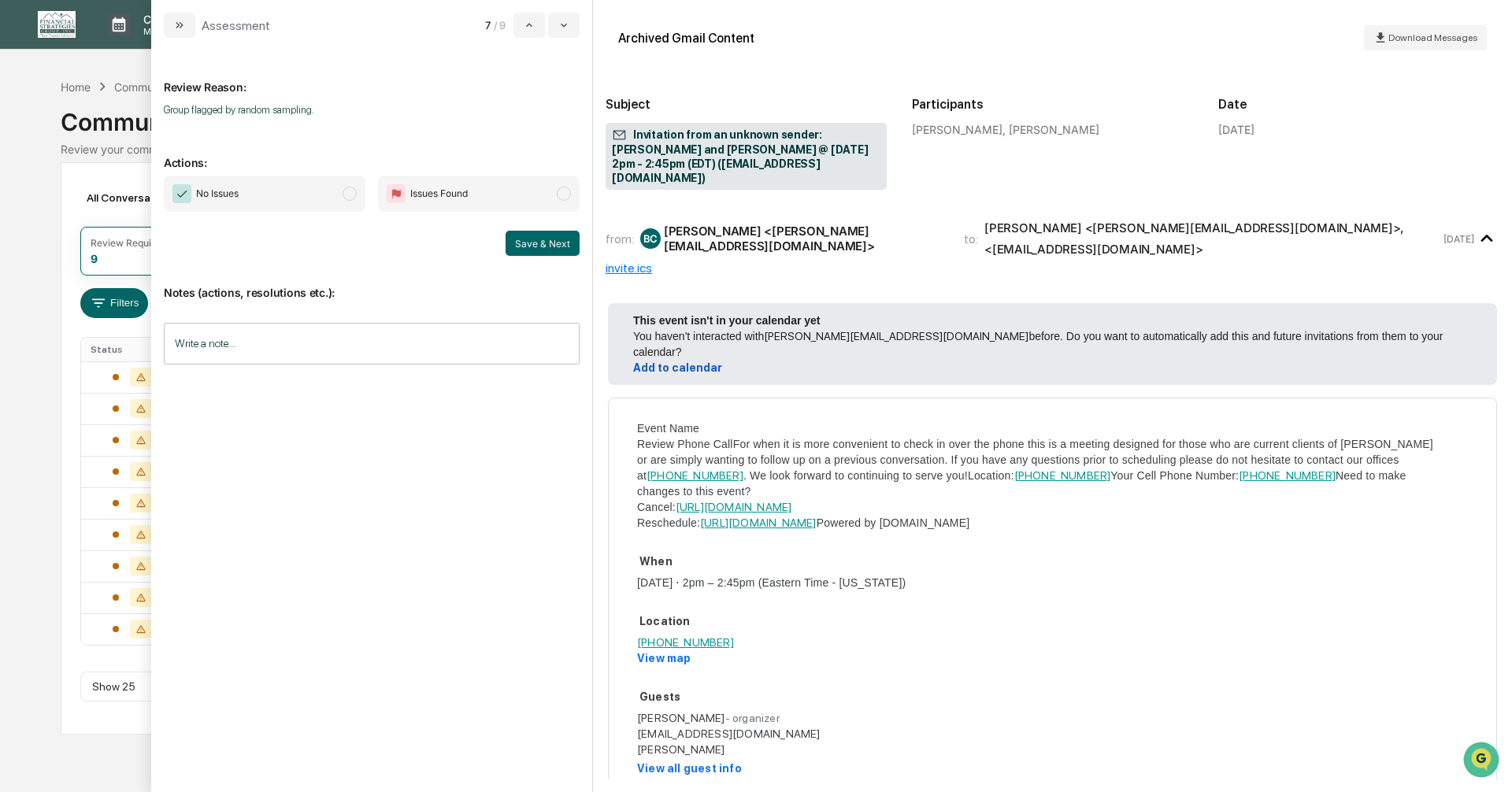
click at [351, 189] on span "modal" at bounding box center [349, 194] width 14 height 14
click at [541, 242] on button "Save & Next" at bounding box center [542, 242] width 74 height 25
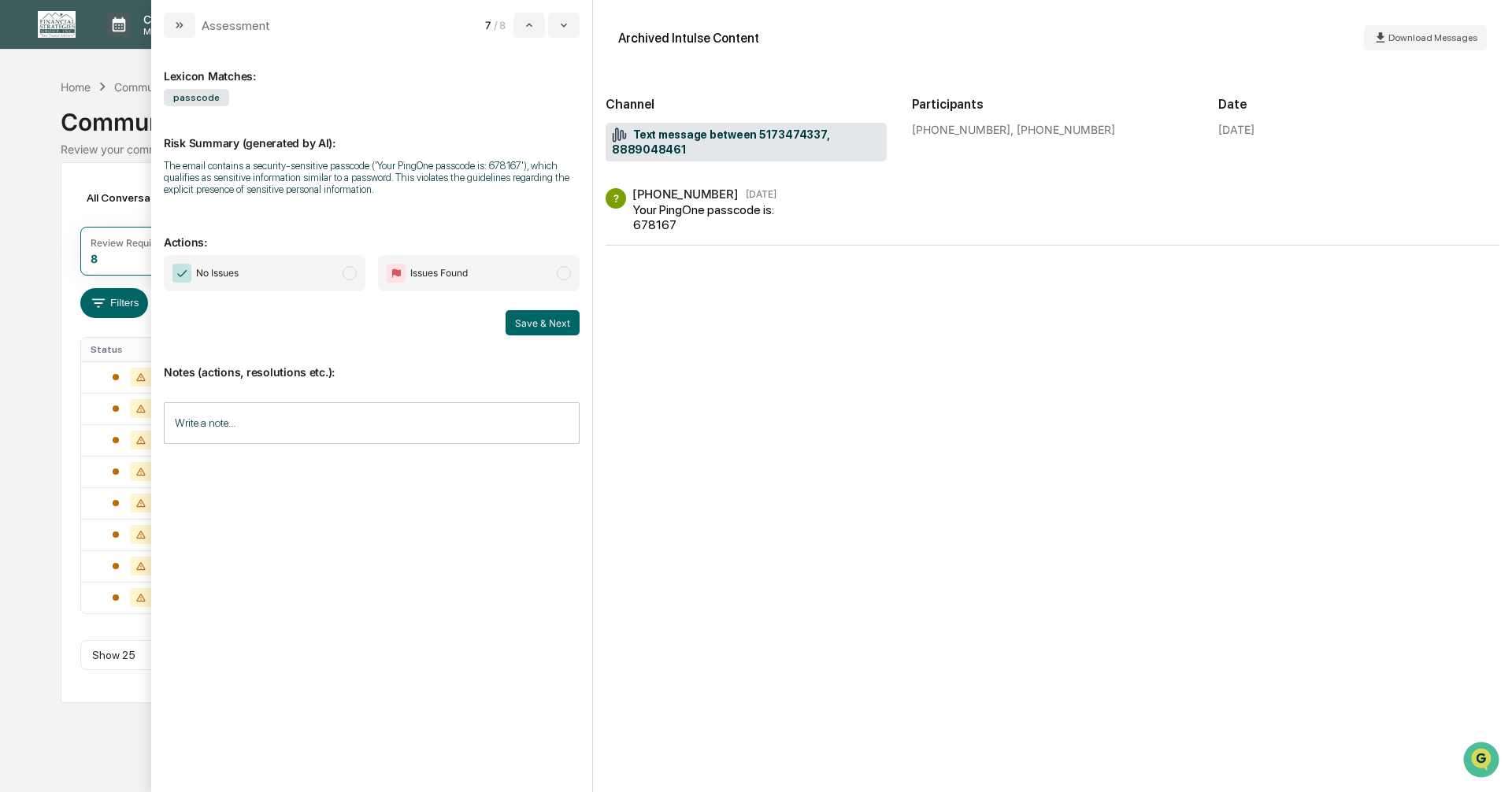
click at [349, 279] on span "modal" at bounding box center [349, 273] width 14 height 14
click at [531, 329] on button "Save & Next" at bounding box center [542, 322] width 74 height 25
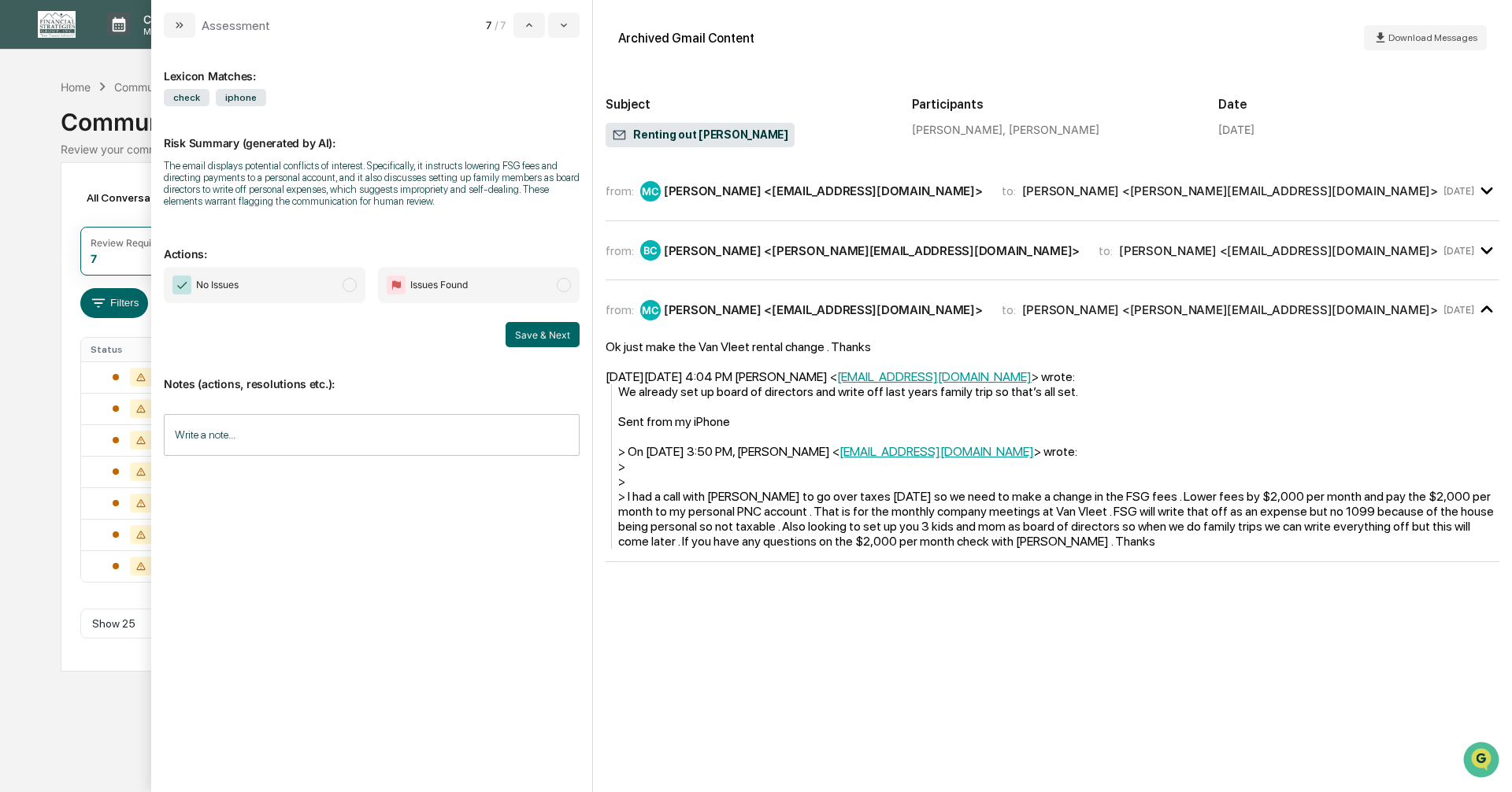
click at [25, 520] on div "Calendar Manage Tasks Reviews Approval Management Company People, Data, Setting…" at bounding box center [756, 396] width 1512 height 792
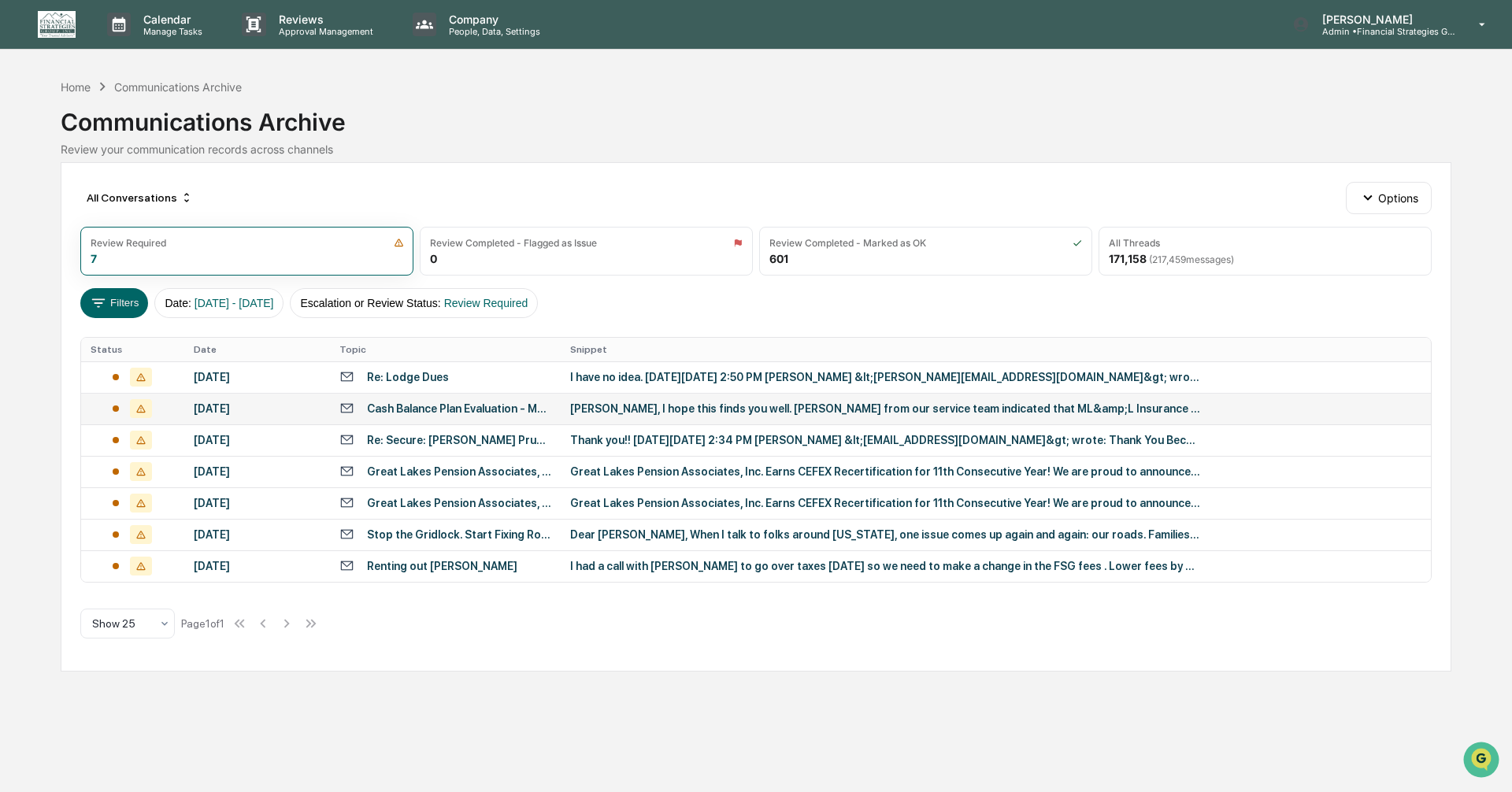
click at [478, 411] on div "Cash Balance Plan Evaluation - ML&L Insurance Agency LLC 401k Plan (KGQ)" at bounding box center [460, 408] width 185 height 13
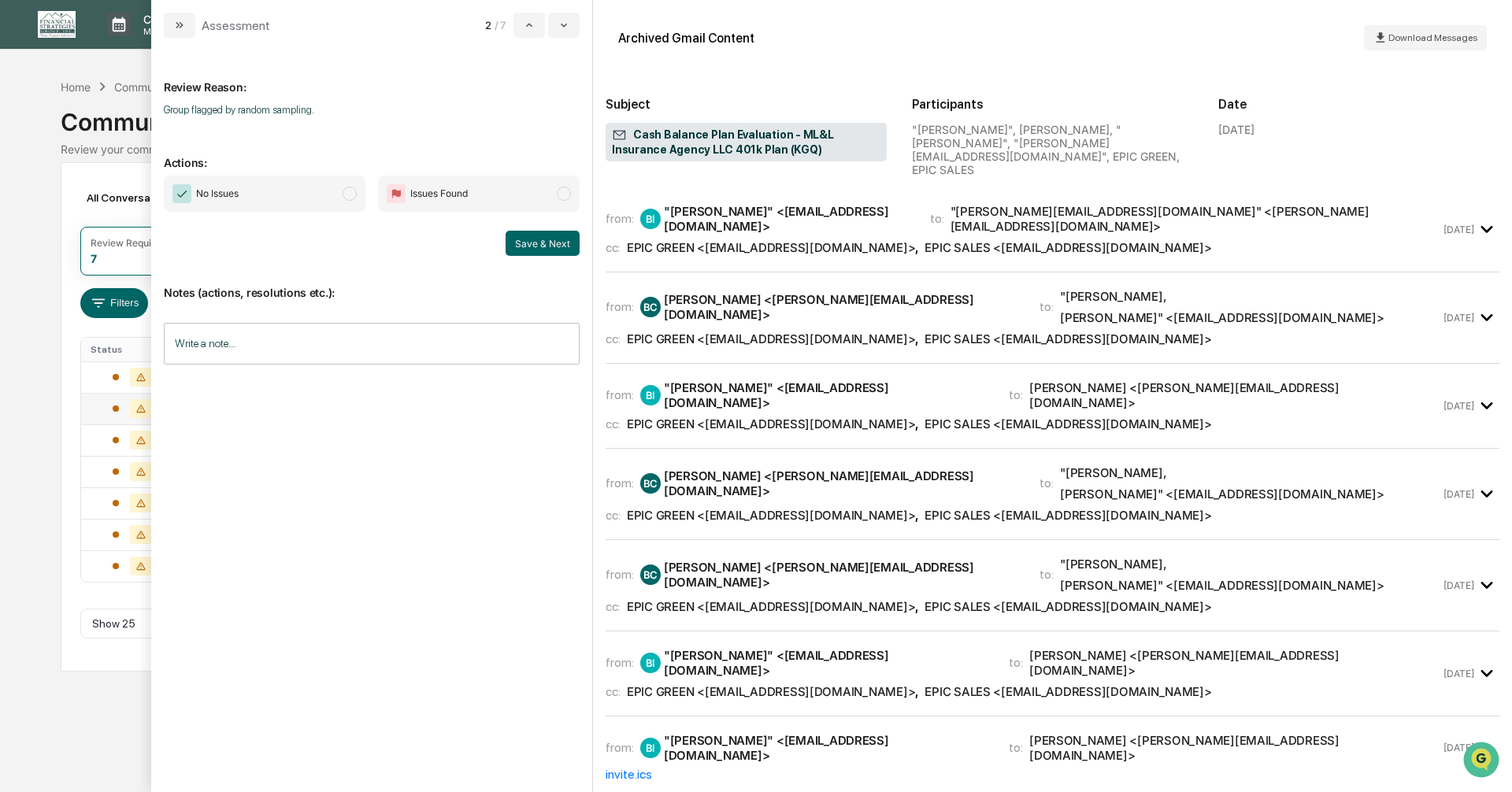
click at [346, 193] on span "modal" at bounding box center [349, 194] width 14 height 14
click at [548, 241] on button "Save & Next" at bounding box center [542, 242] width 74 height 25
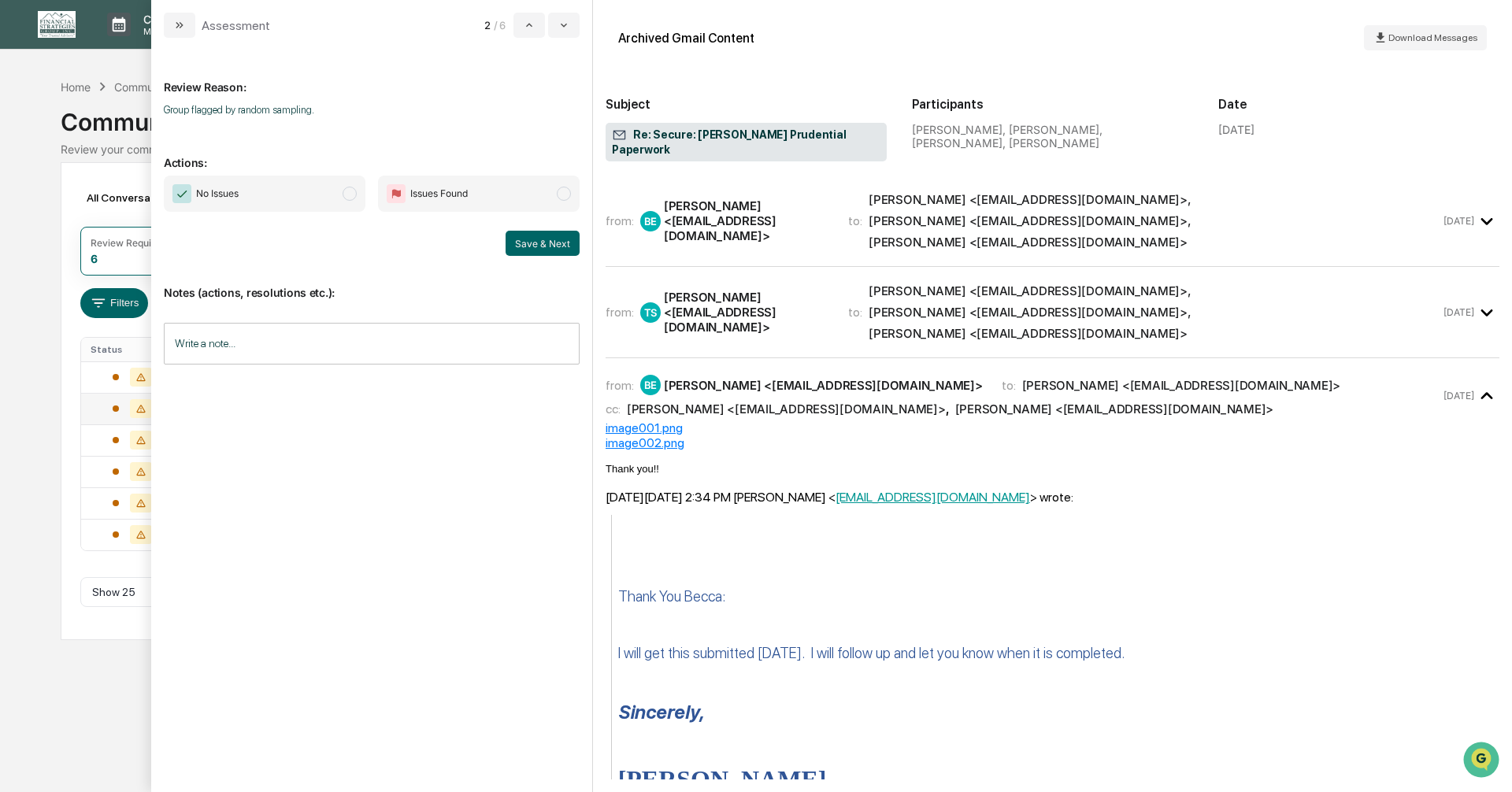
click at [351, 194] on span "modal" at bounding box center [349, 194] width 14 height 14
click at [538, 243] on button "Save & Next" at bounding box center [542, 242] width 74 height 25
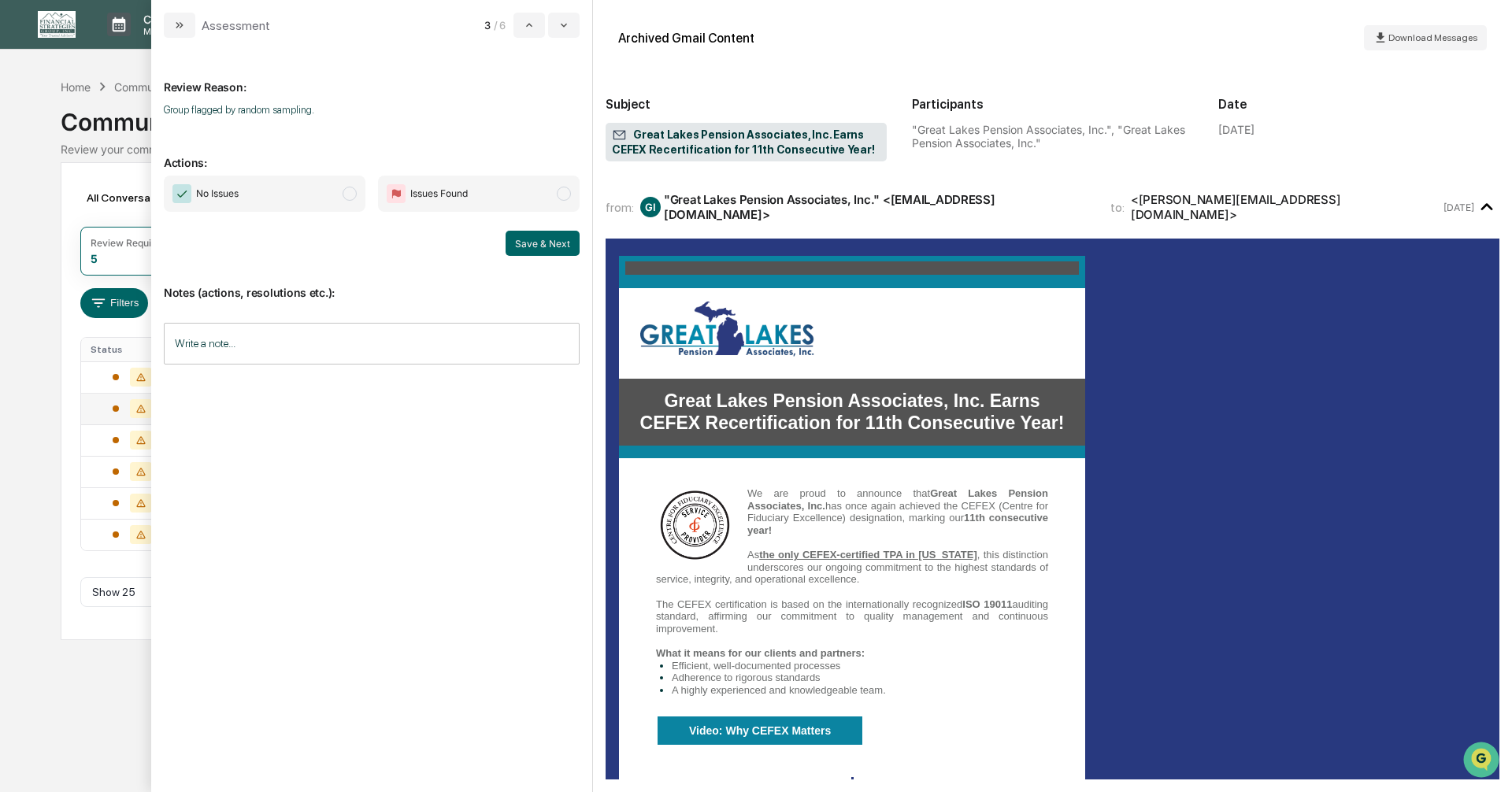
click at [345, 189] on span "modal" at bounding box center [349, 194] width 14 height 14
click at [541, 262] on div "Notes (actions, resolutions etc.): Write a note... Write a note..." at bounding box center [371, 320] width 416 height 127
click at [544, 245] on button "Save & Next" at bounding box center [542, 242] width 74 height 25
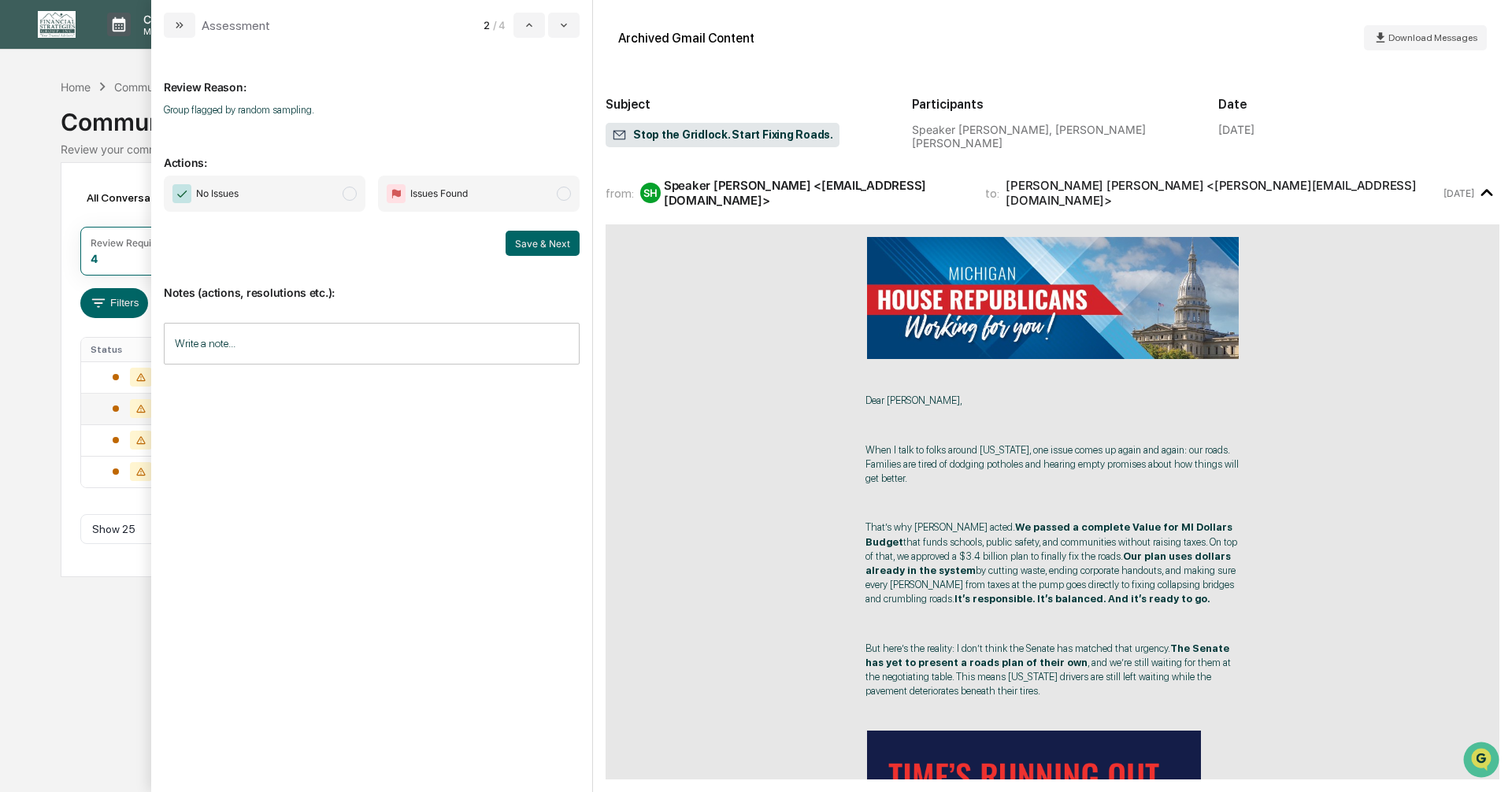
click at [348, 191] on span "modal" at bounding box center [349, 194] width 14 height 14
click at [537, 246] on button "Save & Next" at bounding box center [542, 242] width 74 height 25
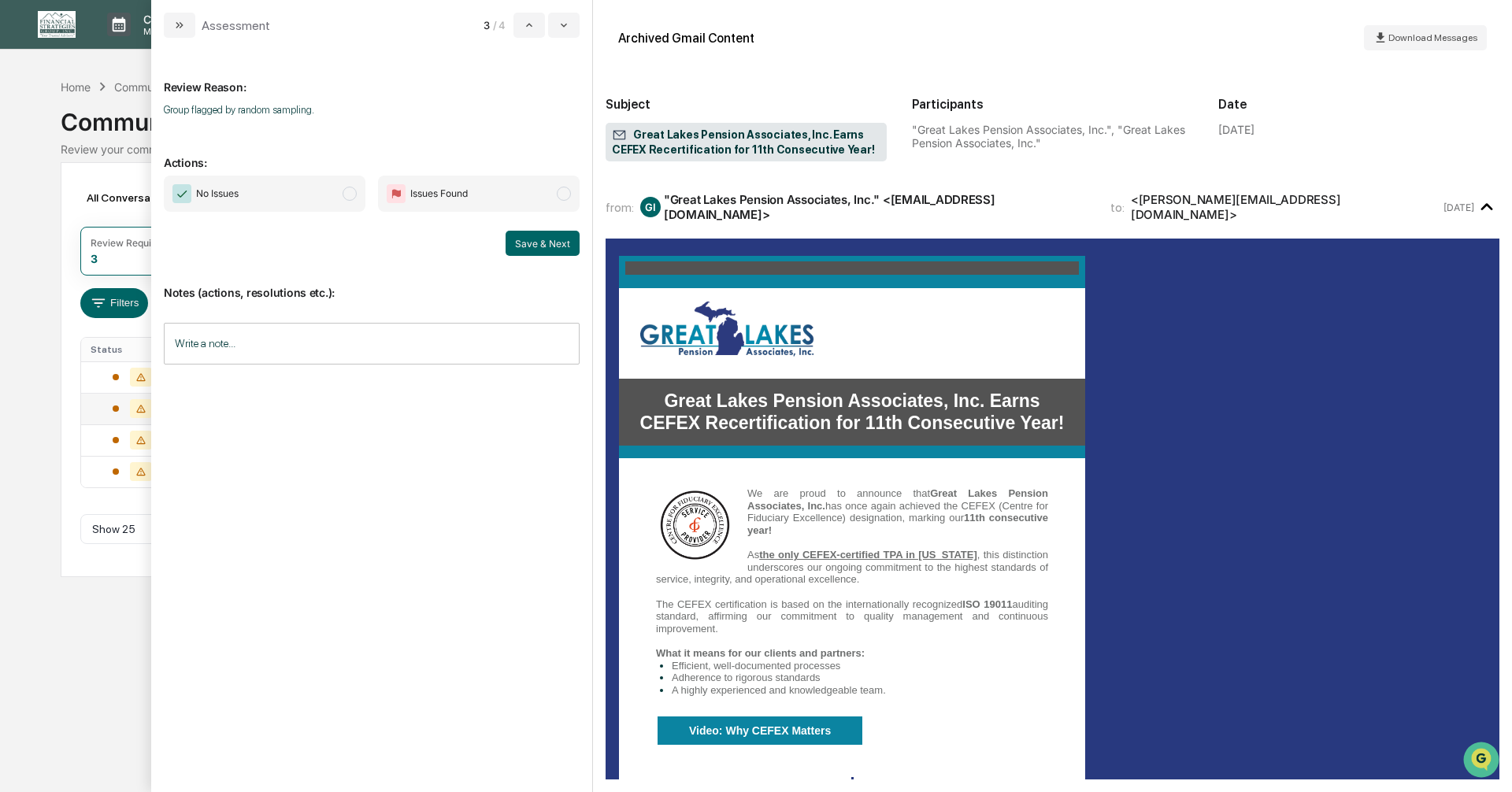
click at [348, 192] on span "modal" at bounding box center [349, 194] width 14 height 14
drag, startPoint x: 535, startPoint y: 231, endPoint x: 533, endPoint y: 244, distance: 13.2
click at [535, 232] on button "Save & Next" at bounding box center [542, 242] width 74 height 25
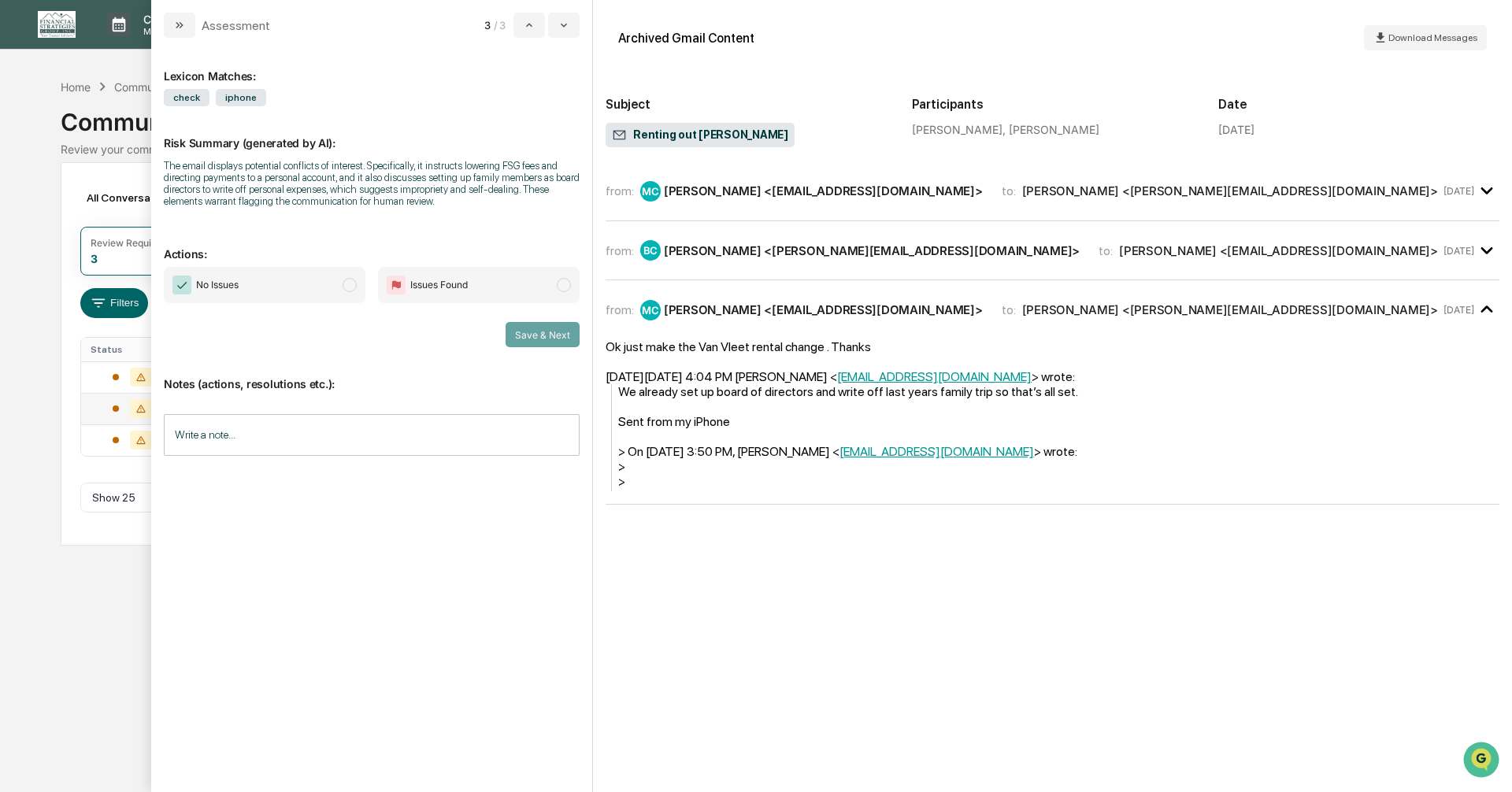
click at [533, 244] on p "Actions:" at bounding box center [371, 244] width 416 height 33
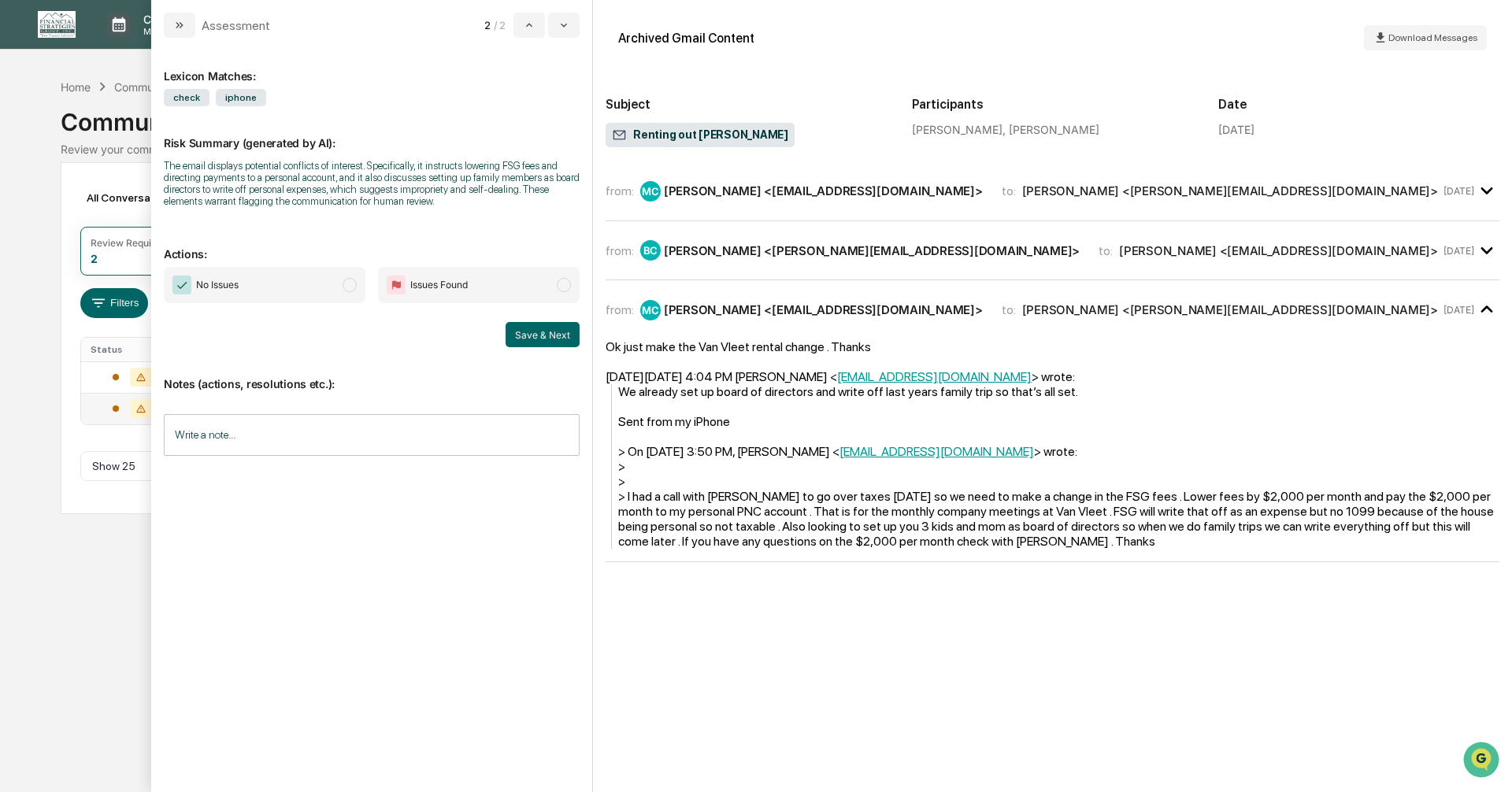
click at [18, 413] on div "Calendar Manage Tasks Reviews Approval Management Company People, Data, Setting…" at bounding box center [756, 396] width 1512 height 792
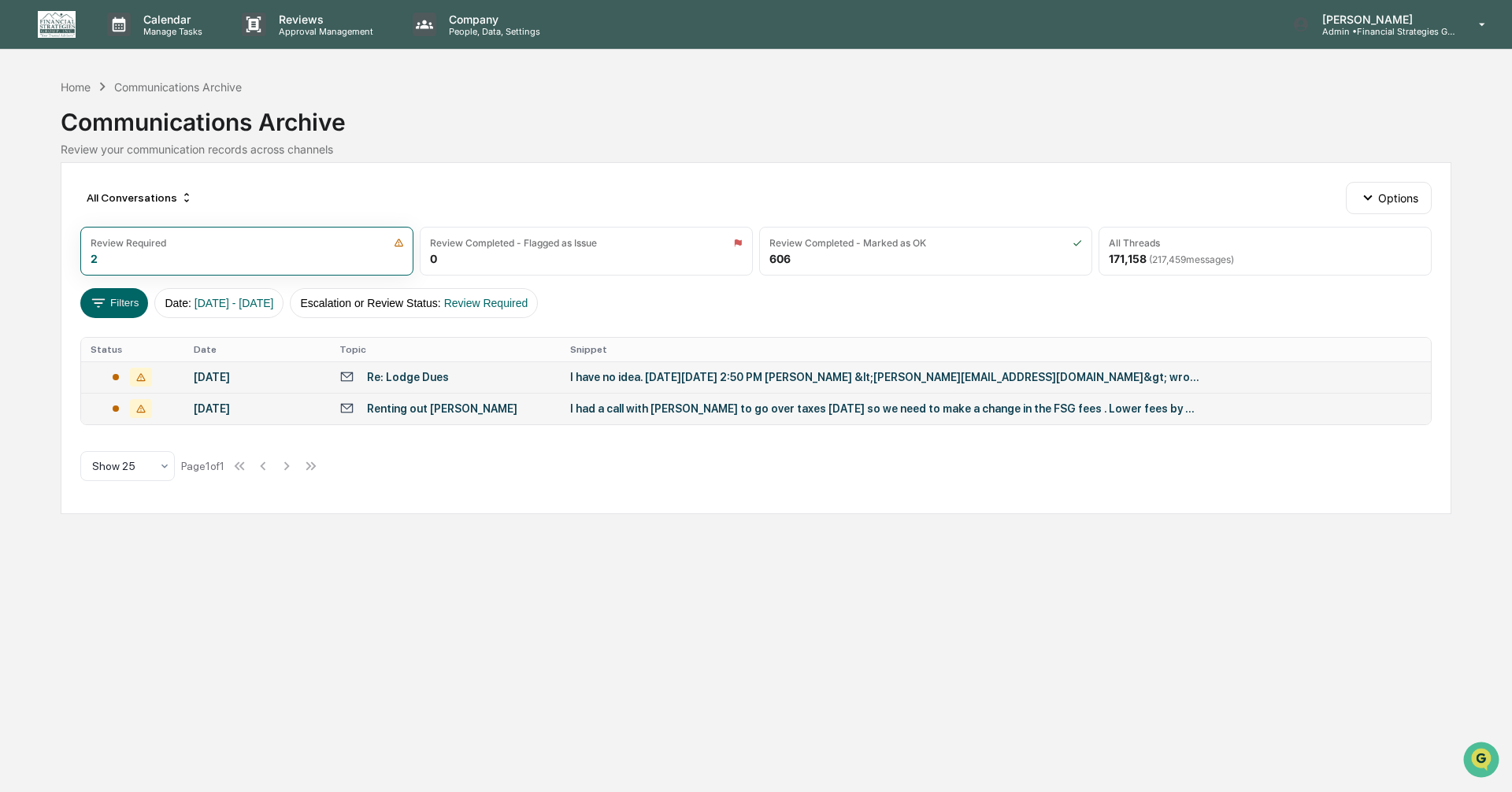
click at [515, 375] on div "Re: Lodge Dues" at bounding box center [445, 376] width 211 height 15
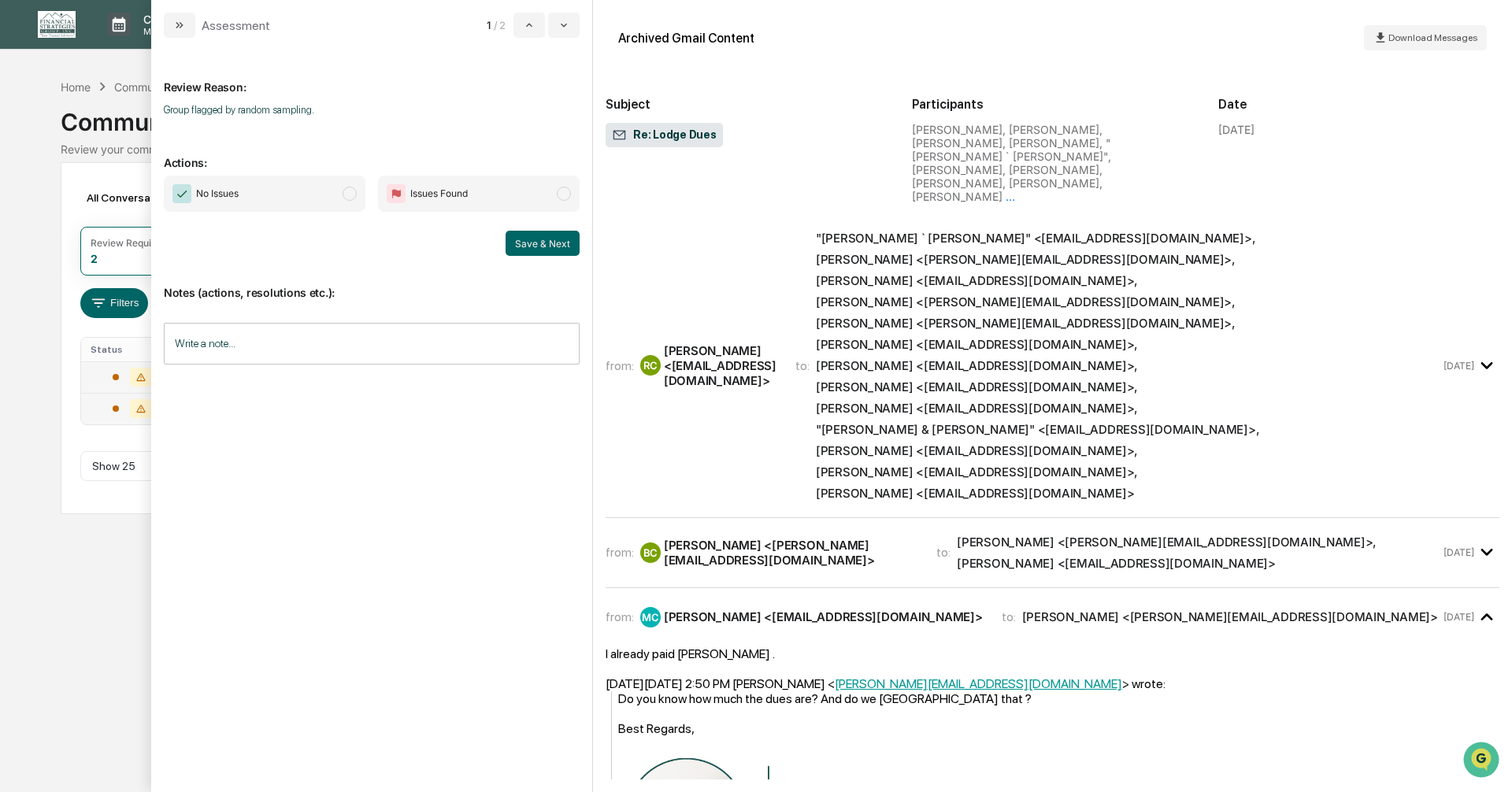
scroll to position [472, 0]
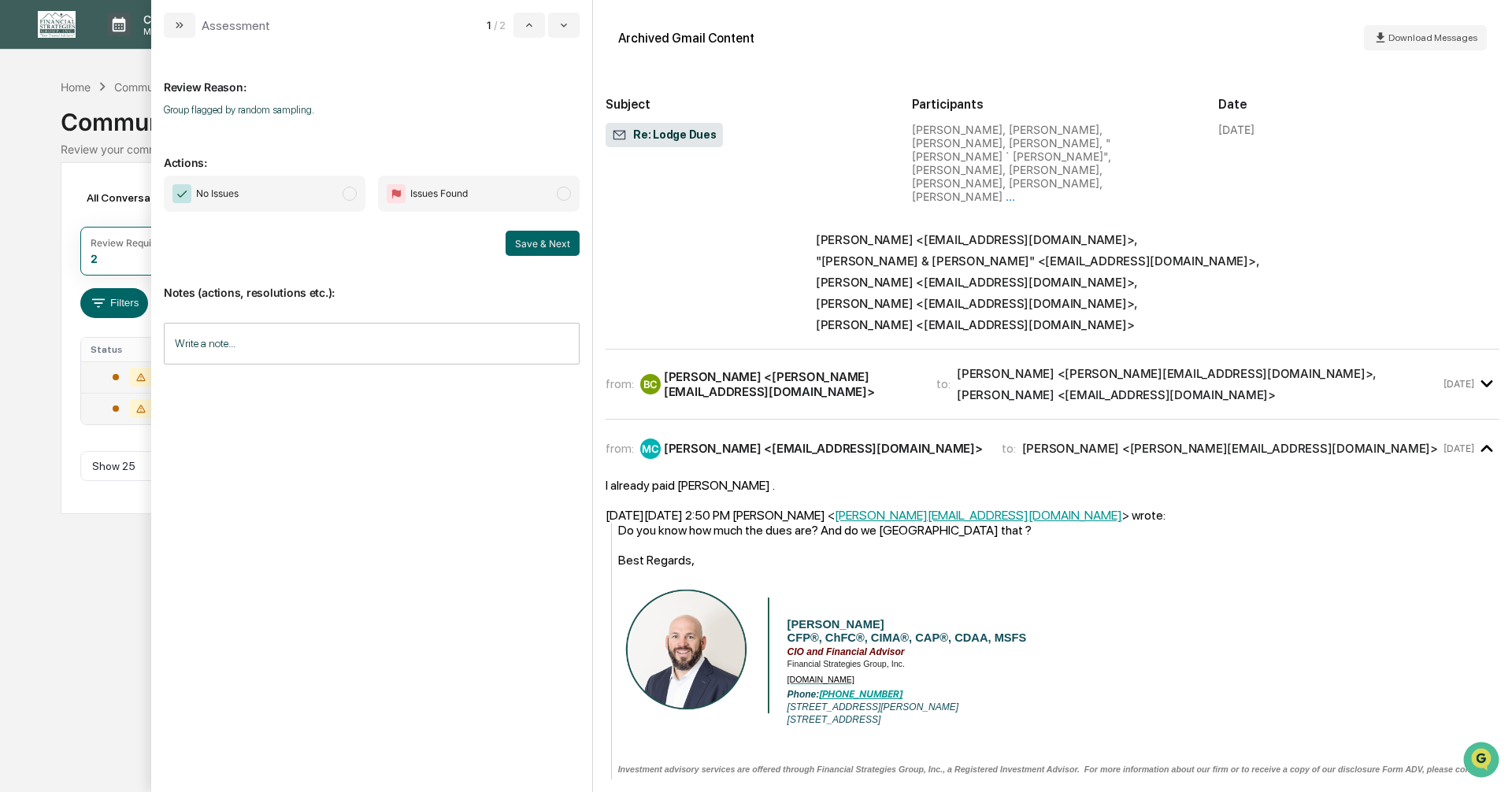
click at [351, 192] on span "modal" at bounding box center [349, 194] width 14 height 14
click at [549, 248] on button "Save & Next" at bounding box center [542, 242] width 74 height 25
